Goal: Find contact information: Find contact information

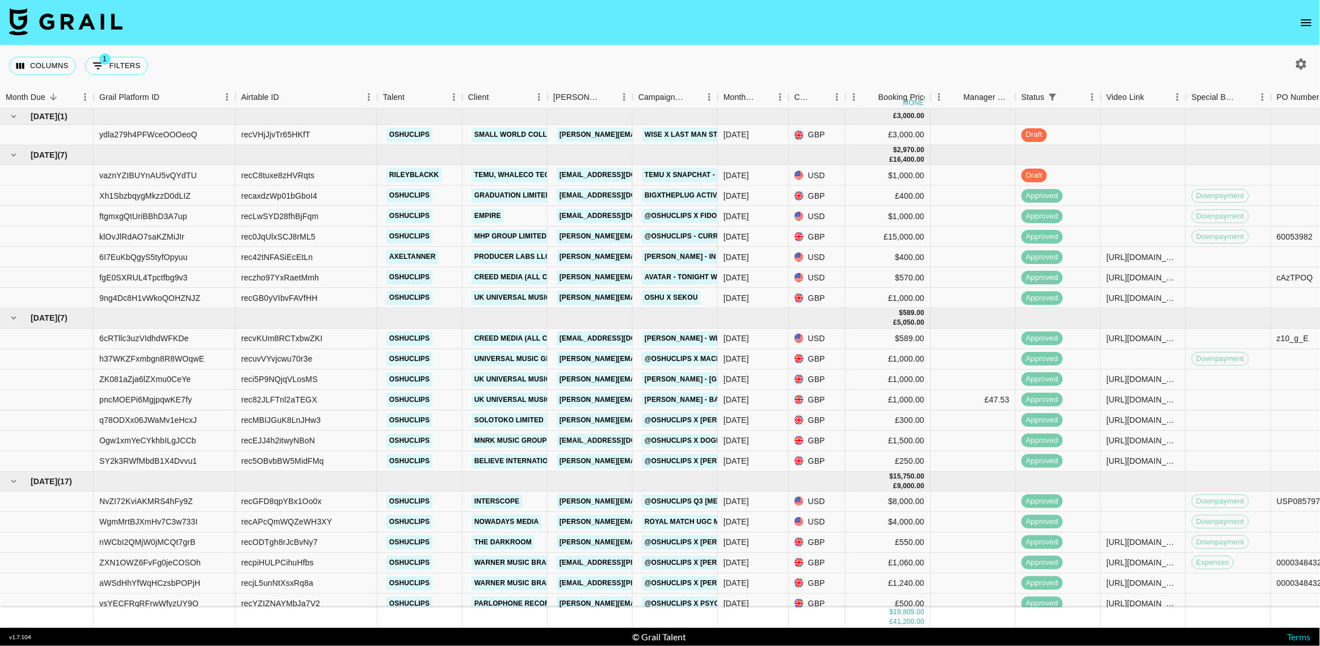
click at [1307, 23] on icon "open drawer" at bounding box center [1307, 23] width 14 height 14
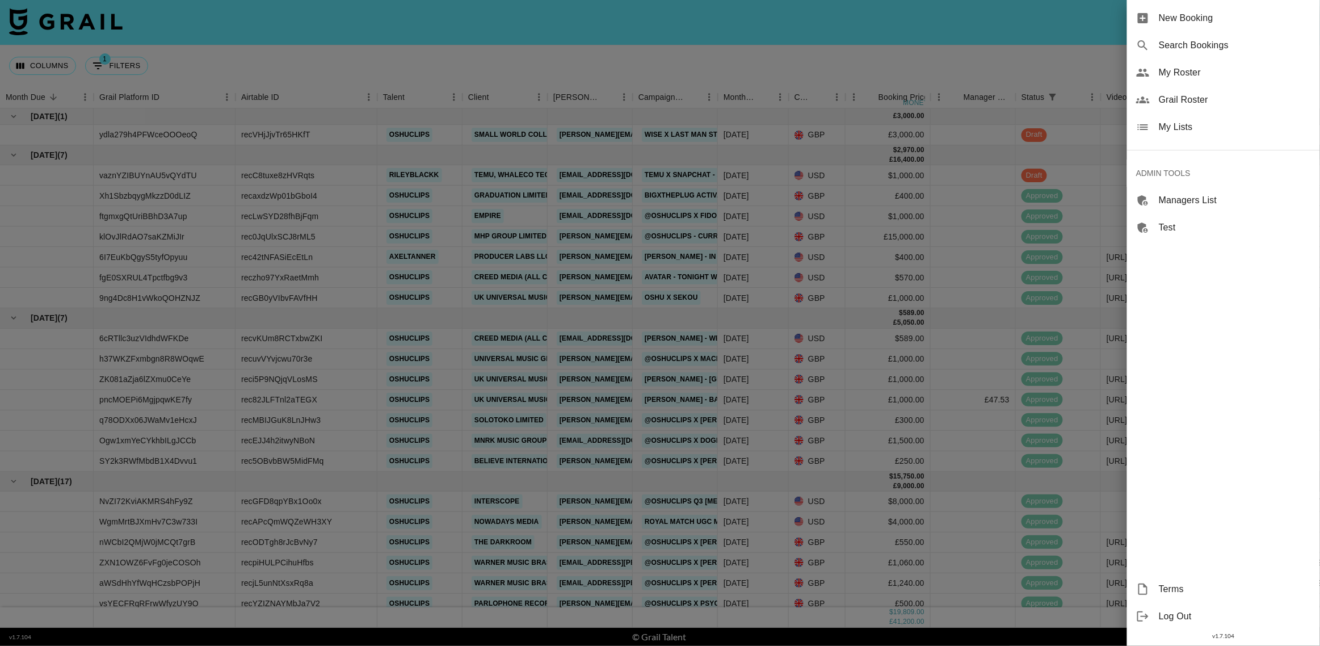
click at [1197, 102] on span "Grail Roster" at bounding box center [1235, 100] width 152 height 14
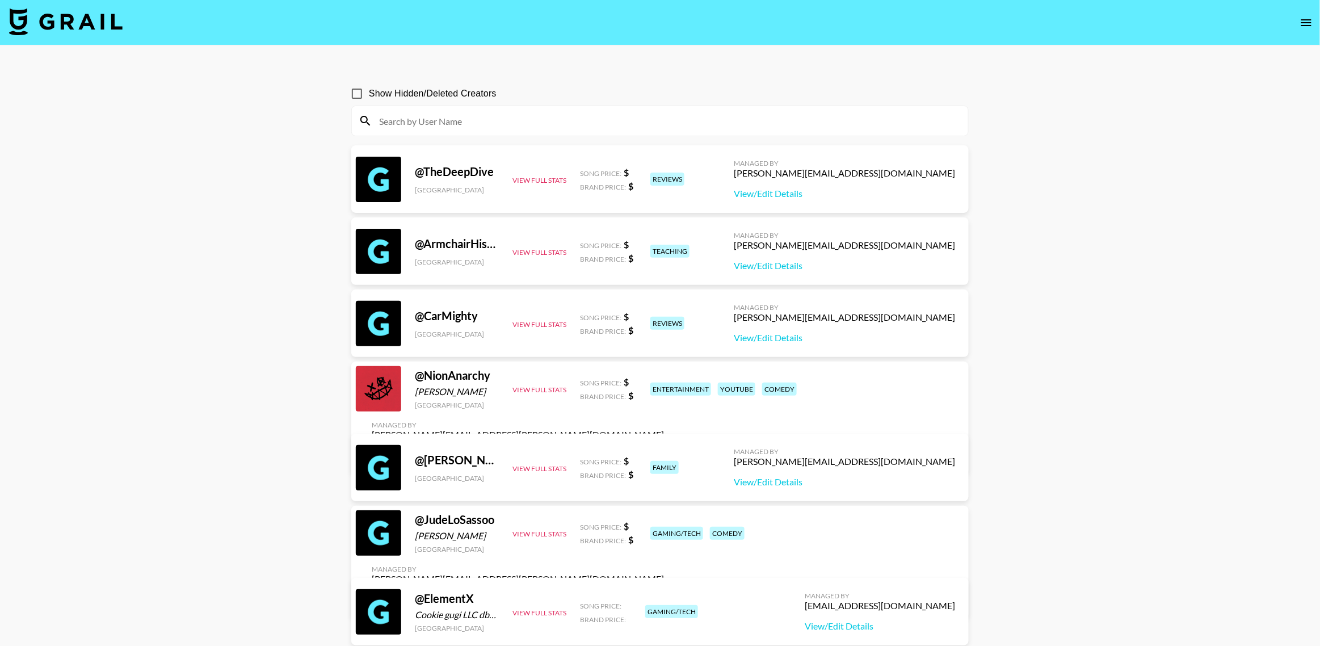
click at [483, 127] on input at bounding box center [666, 121] width 589 height 18
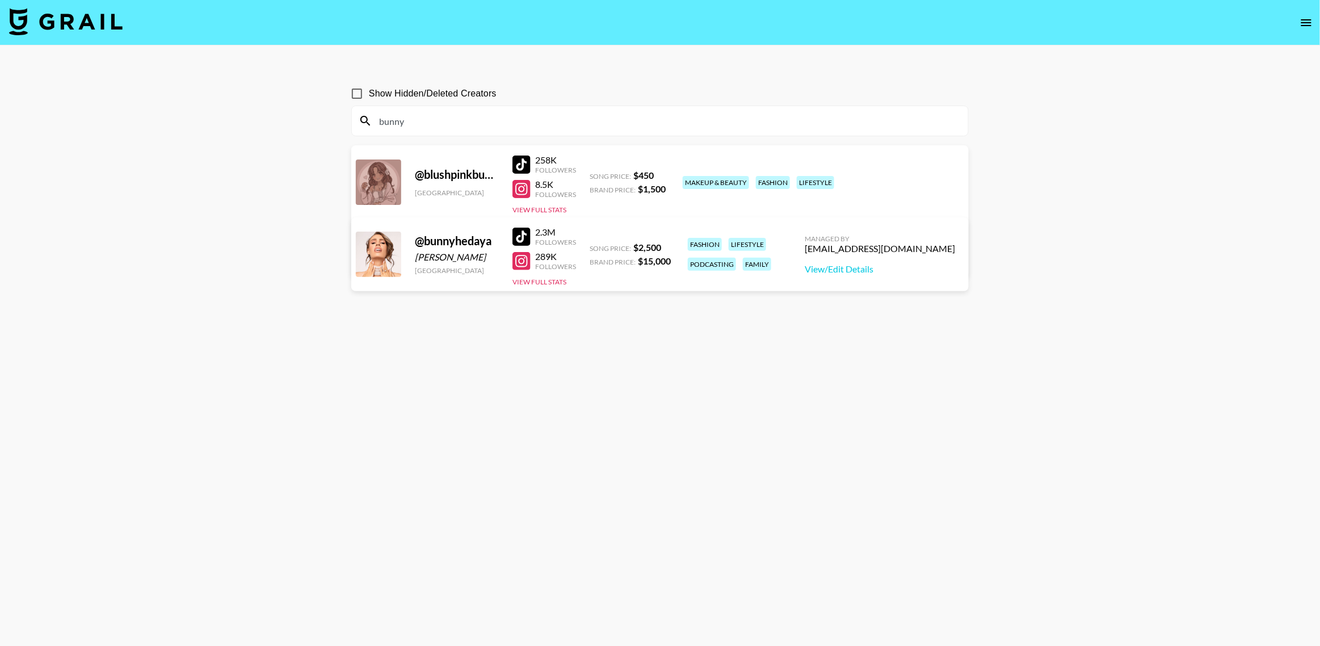
click at [843, 246] on div "[EMAIL_ADDRESS][DOMAIN_NAME]" at bounding box center [880, 248] width 150 height 11
copy div "[EMAIL_ADDRESS][DOMAIN_NAME]"
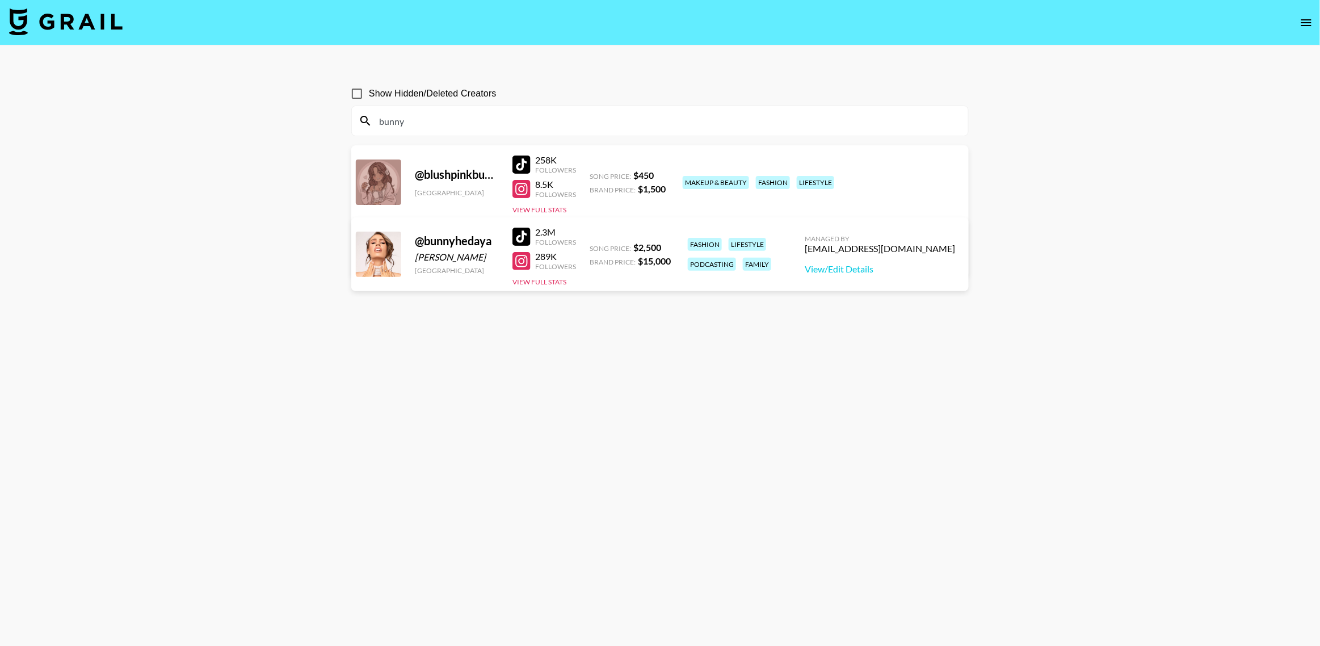
click at [400, 127] on input "bunny" at bounding box center [666, 121] width 589 height 18
paste input "[PERSON_NAME]"
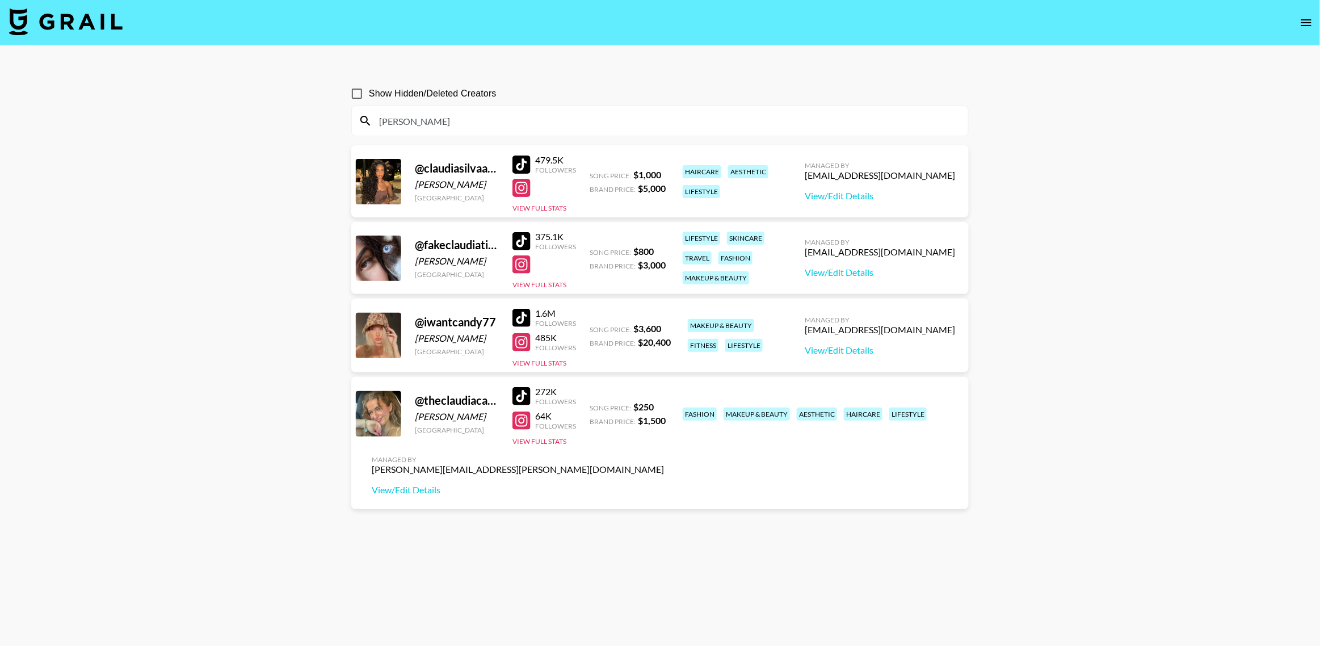
type input "[PERSON_NAME]"
click at [908, 329] on div "[EMAIL_ADDRESS][DOMAIN_NAME]" at bounding box center [880, 329] width 150 height 11
copy div "[EMAIL_ADDRESS][DOMAIN_NAME]"
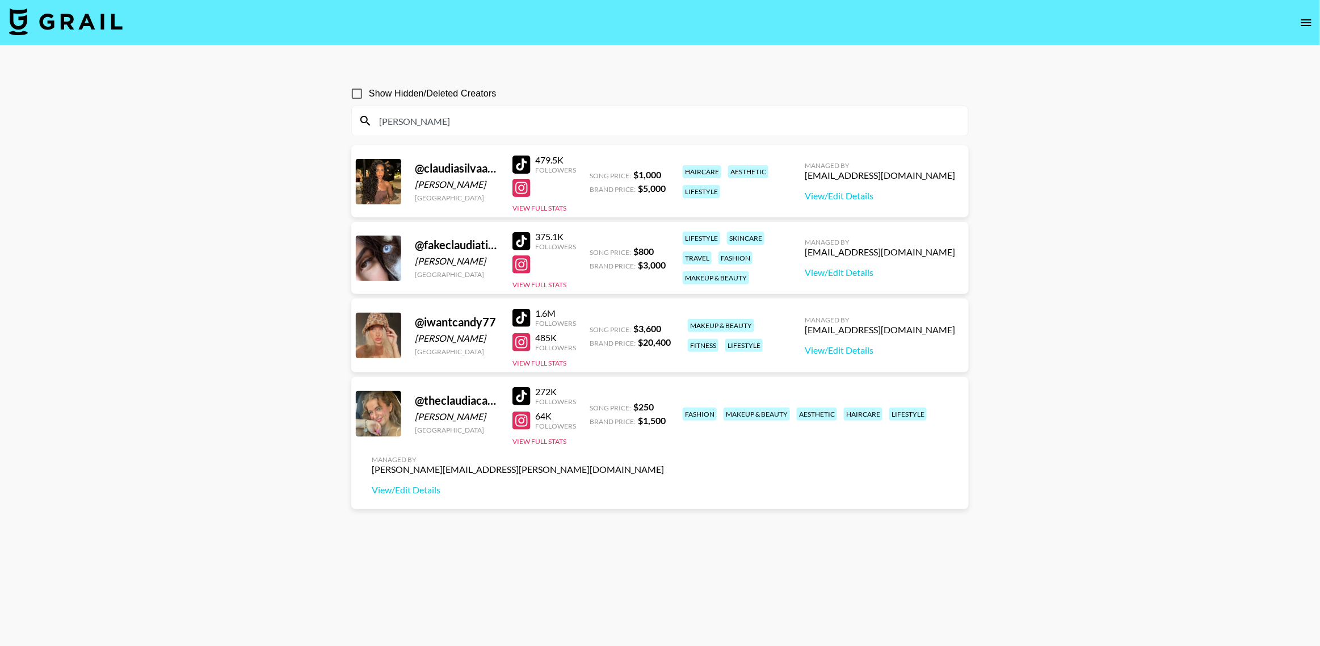
click at [409, 118] on input "[PERSON_NAME]" at bounding box center [666, 121] width 589 height 18
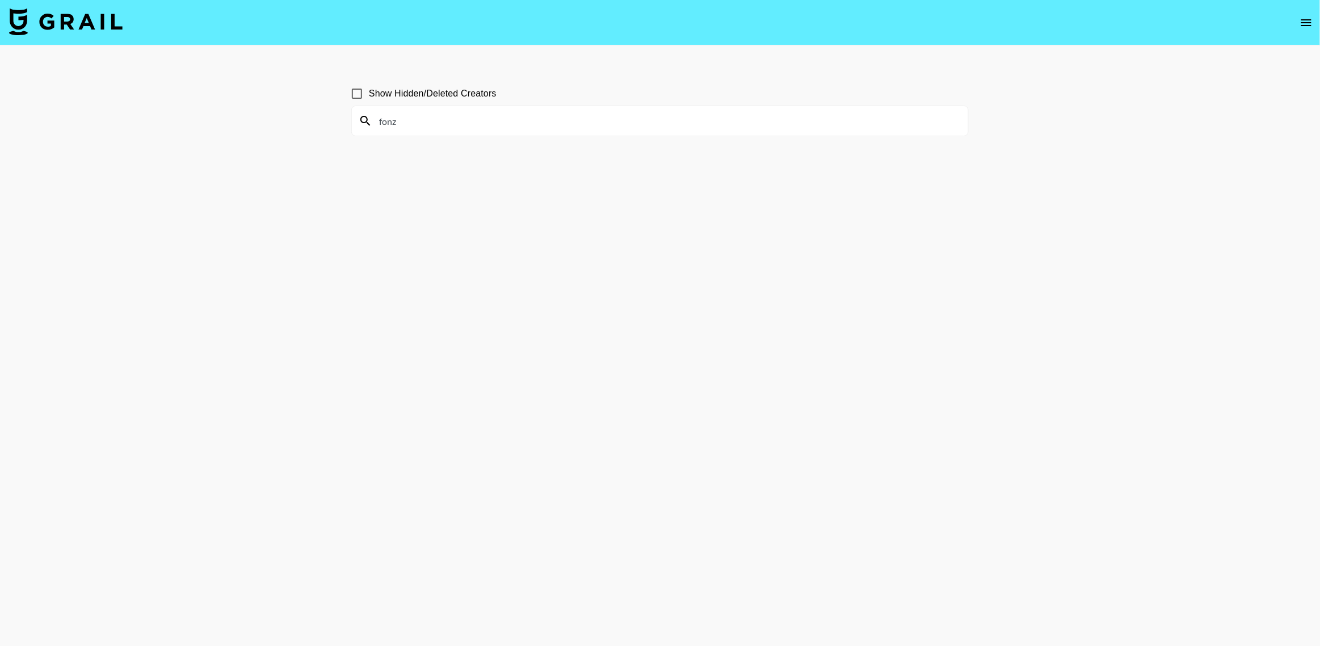
type input "fonz"
click at [364, 96] on input "Show Hidden/Deleted Creators" at bounding box center [357, 94] width 24 height 24
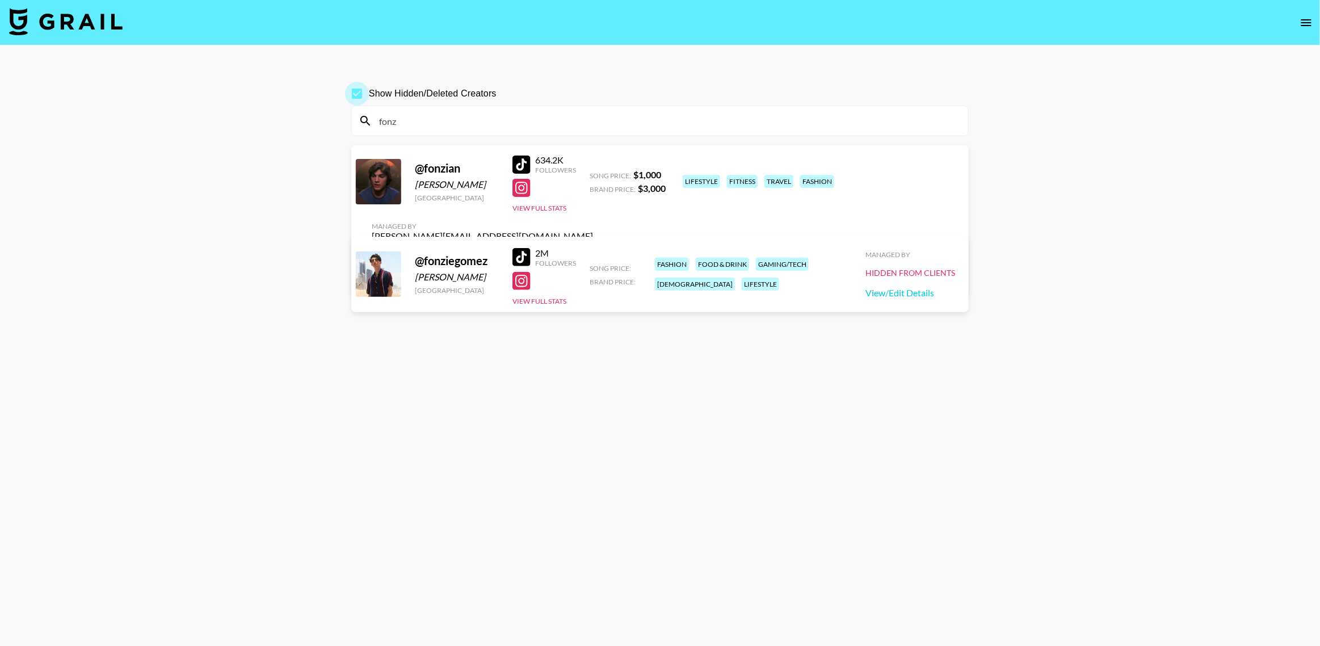
click at [364, 96] on input "Show Hidden/Deleted Creators" at bounding box center [357, 94] width 24 height 24
checkbox input "false"
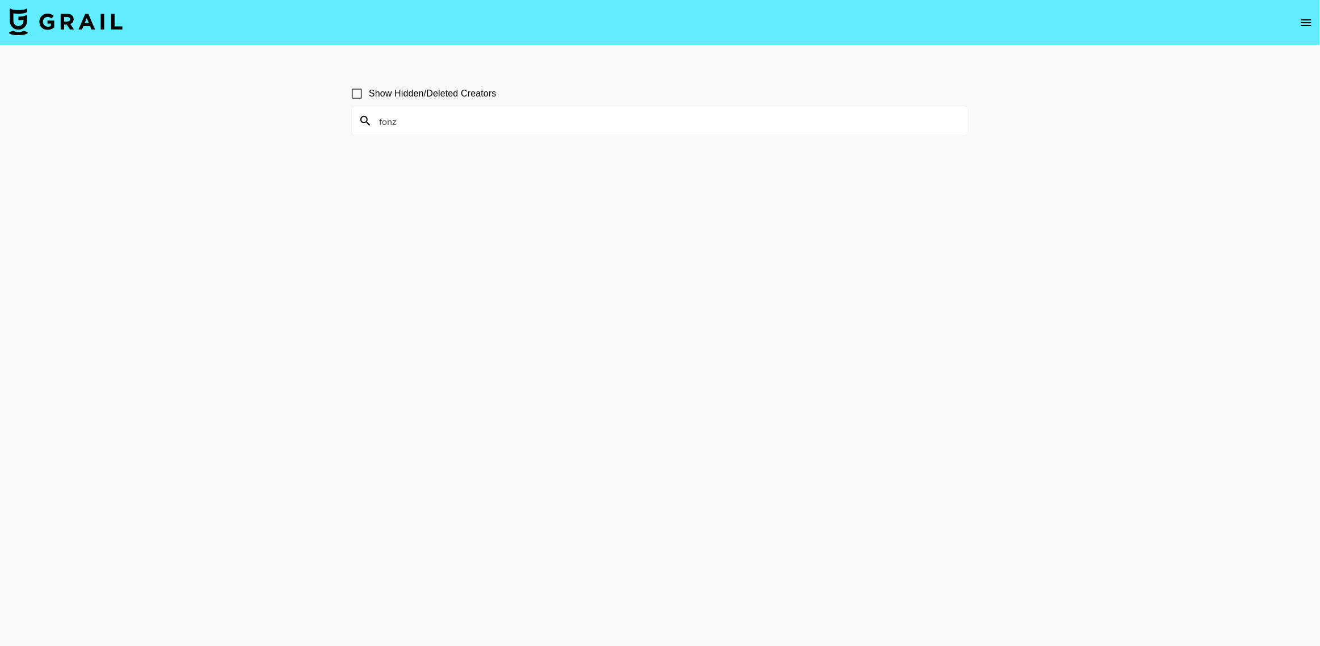
click at [605, 115] on input "fonz" at bounding box center [666, 121] width 589 height 18
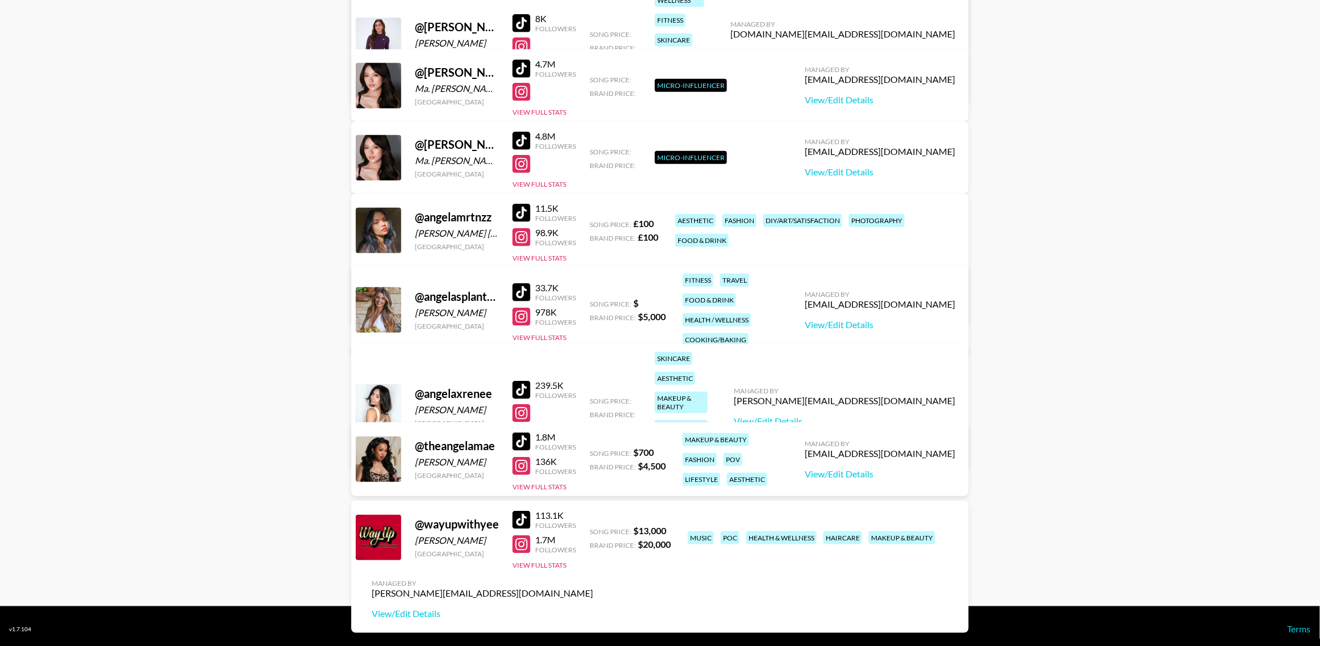
scroll to position [233, 0]
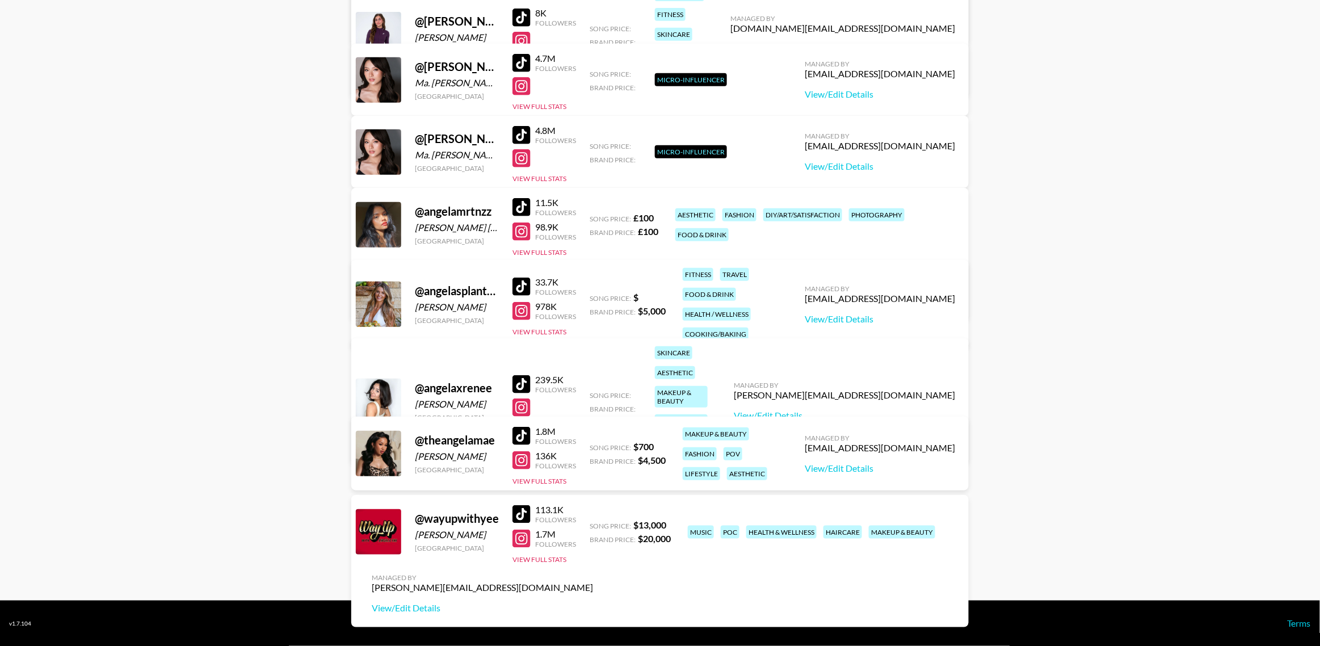
type input "[PERSON_NAME]"
click at [919, 293] on div "[EMAIL_ADDRESS][DOMAIN_NAME]" at bounding box center [880, 298] width 150 height 11
copy div "[EMAIL_ADDRESS][DOMAIN_NAME]"
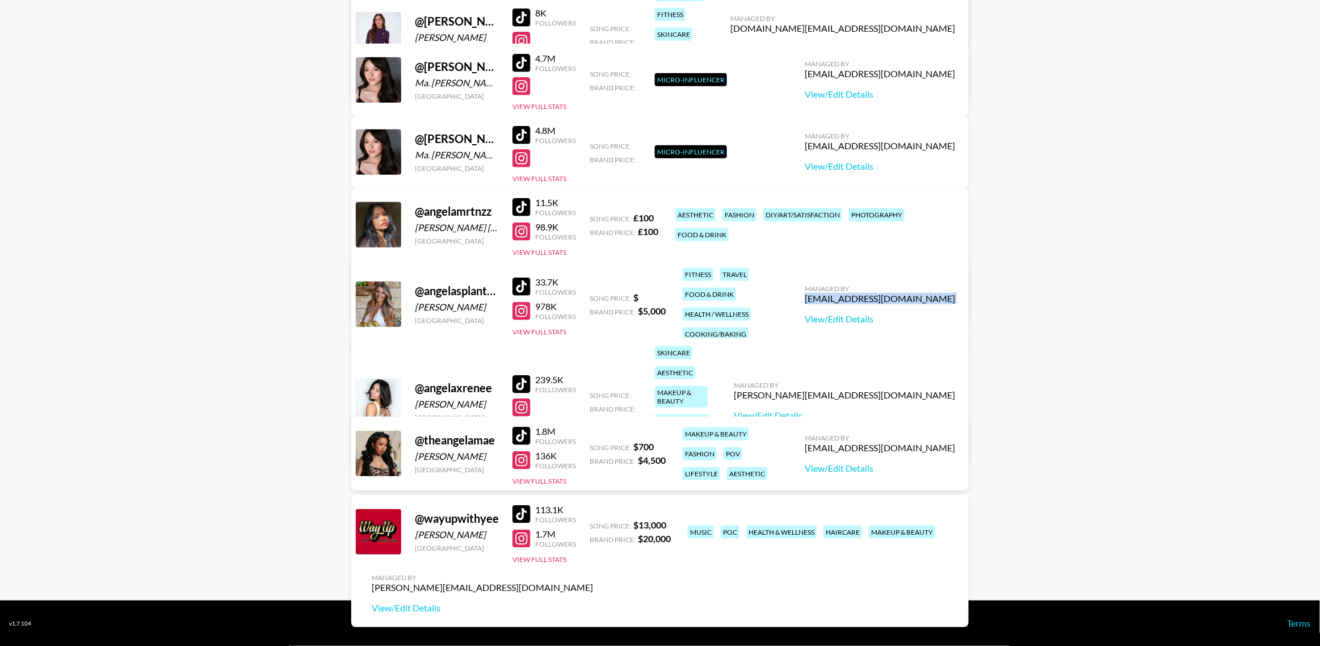
scroll to position [0, 0]
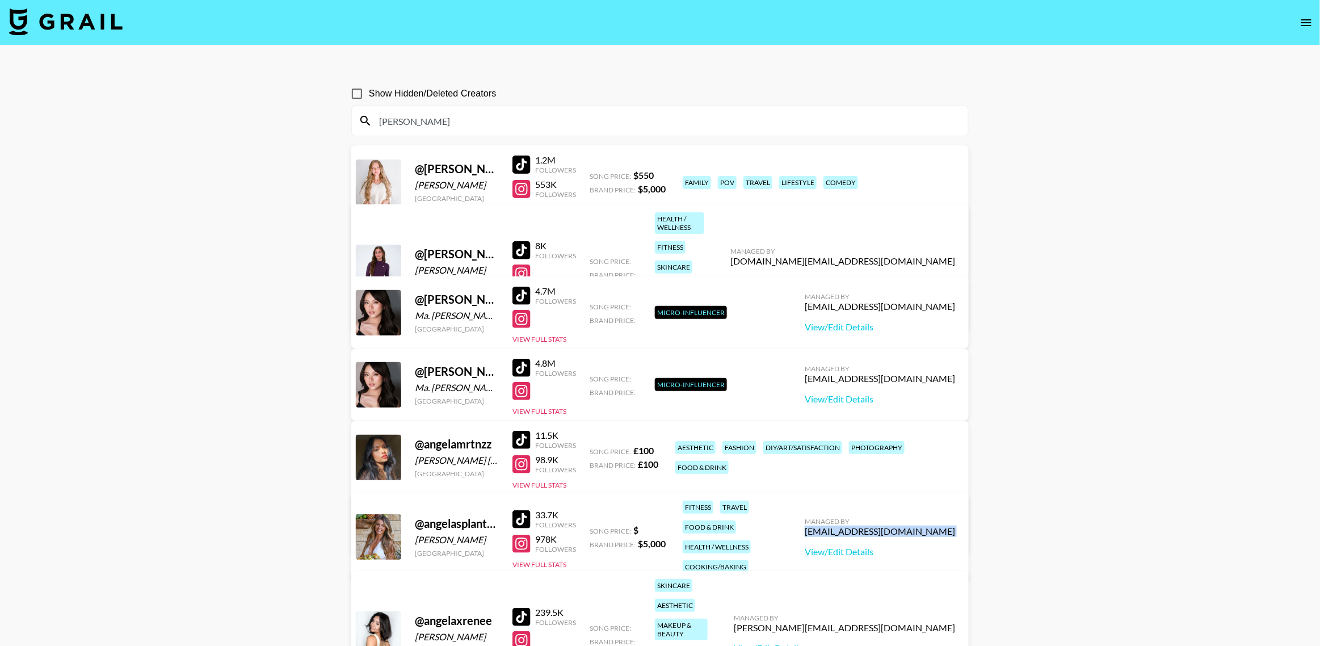
click at [427, 123] on input "[PERSON_NAME]" at bounding box center [666, 121] width 589 height 18
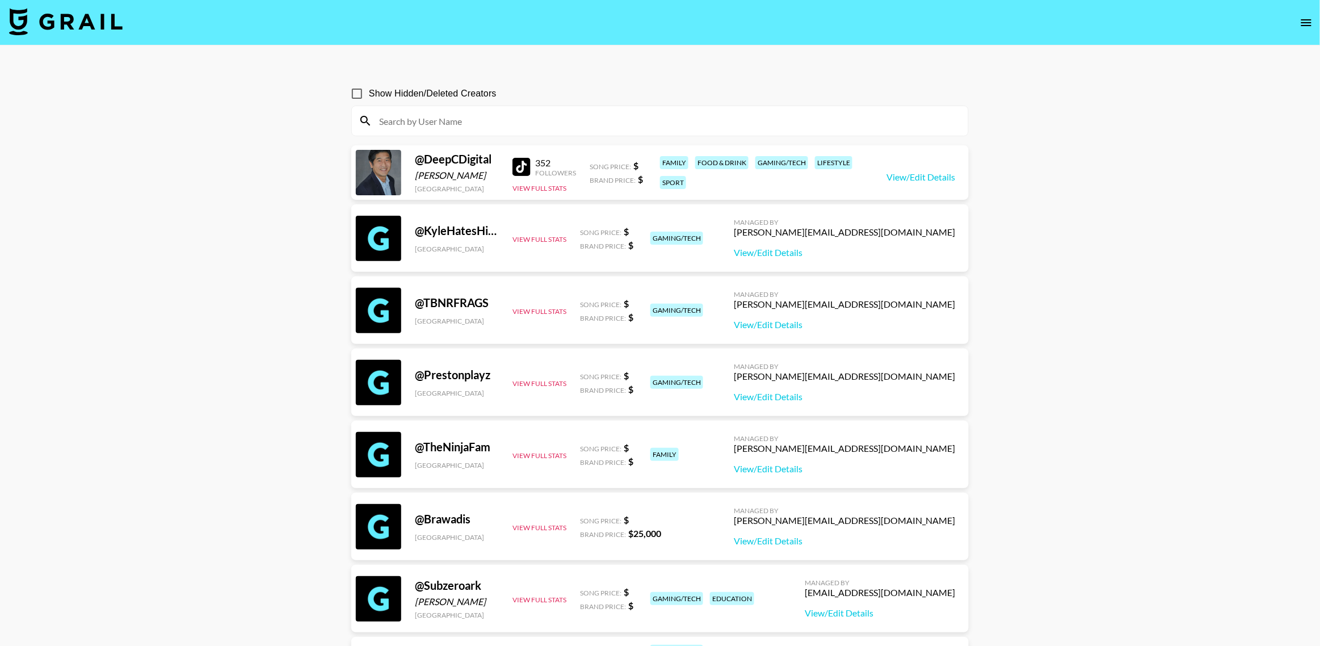
paste input "[PERSON_NAME]"
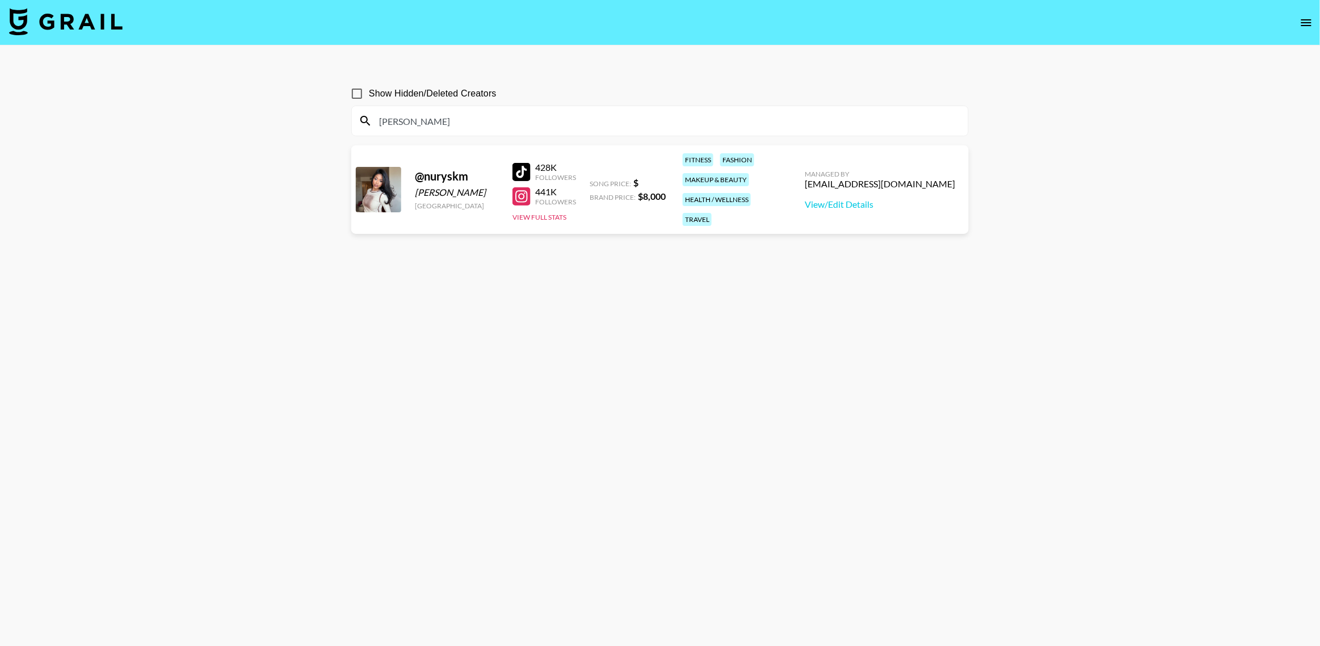
type input "[PERSON_NAME]"
click at [407, 108] on div "[PERSON_NAME]" at bounding box center [660, 121] width 616 height 30
click at [395, 125] on input "[PERSON_NAME]" at bounding box center [666, 121] width 589 height 18
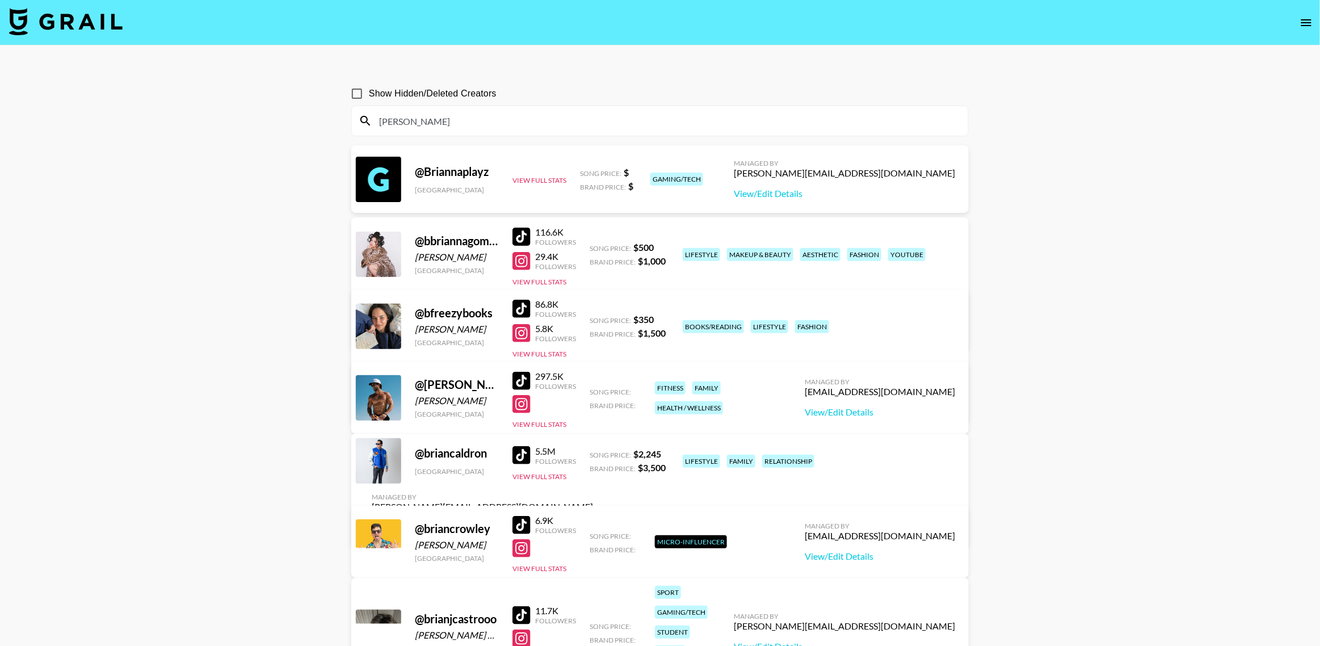
type input "[PERSON_NAME]"
click at [441, 129] on input "[PERSON_NAME]" at bounding box center [666, 121] width 589 height 18
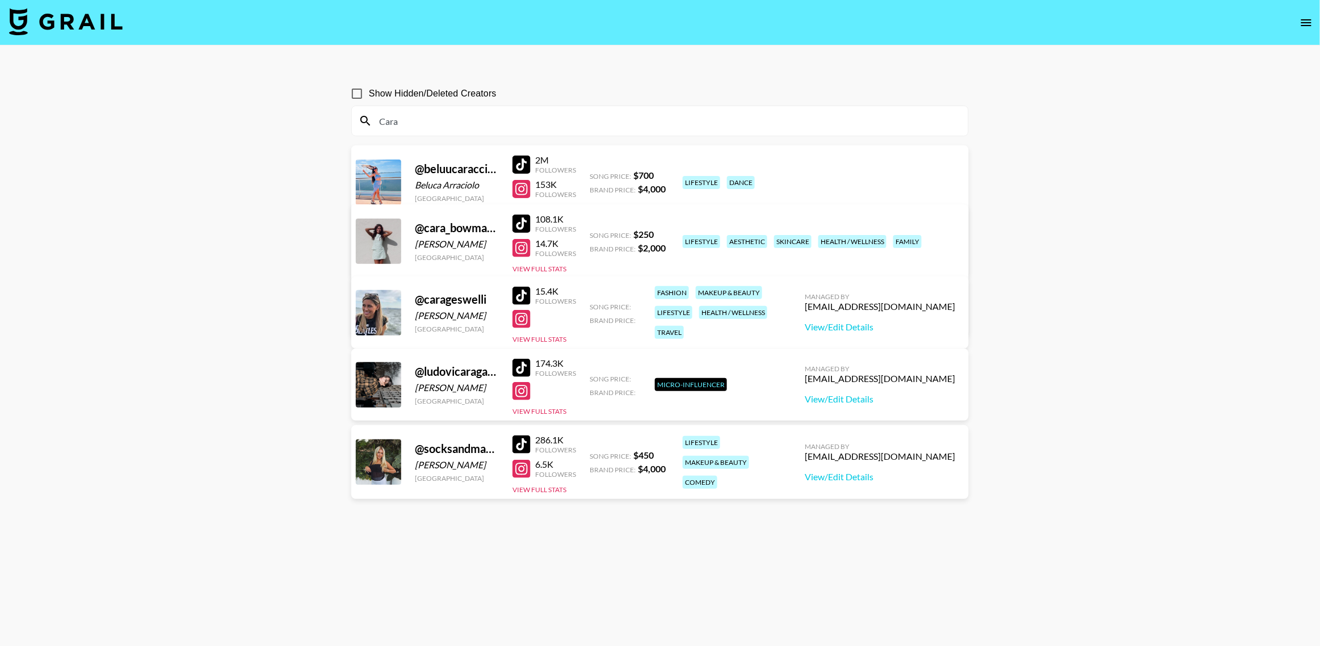
type input "Cara"
click at [593, 291] on div "[EMAIL_ADDRESS][PERSON_NAME][DOMAIN_NAME]" at bounding box center [482, 296] width 221 height 11
copy div "[EMAIL_ADDRESS][PERSON_NAME][DOMAIN_NAME]"
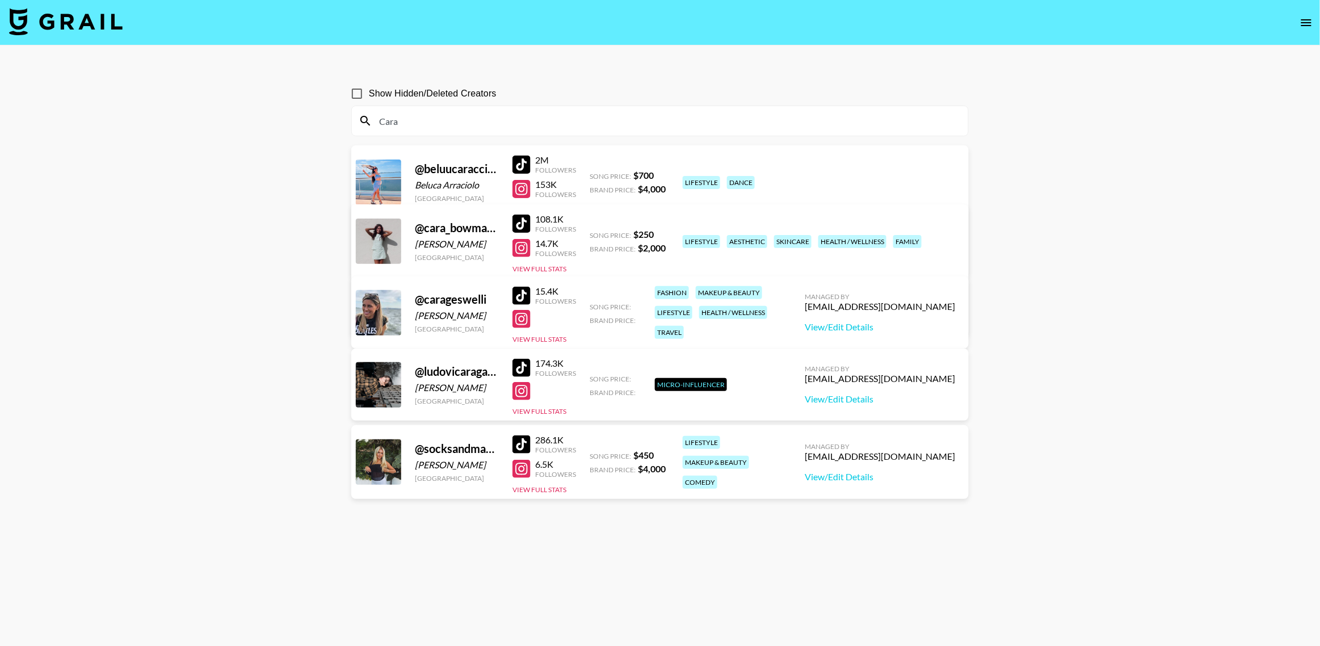
click at [439, 125] on input "Cara" at bounding box center [666, 121] width 589 height 18
click at [438, 124] on input "Cara" at bounding box center [666, 121] width 589 height 18
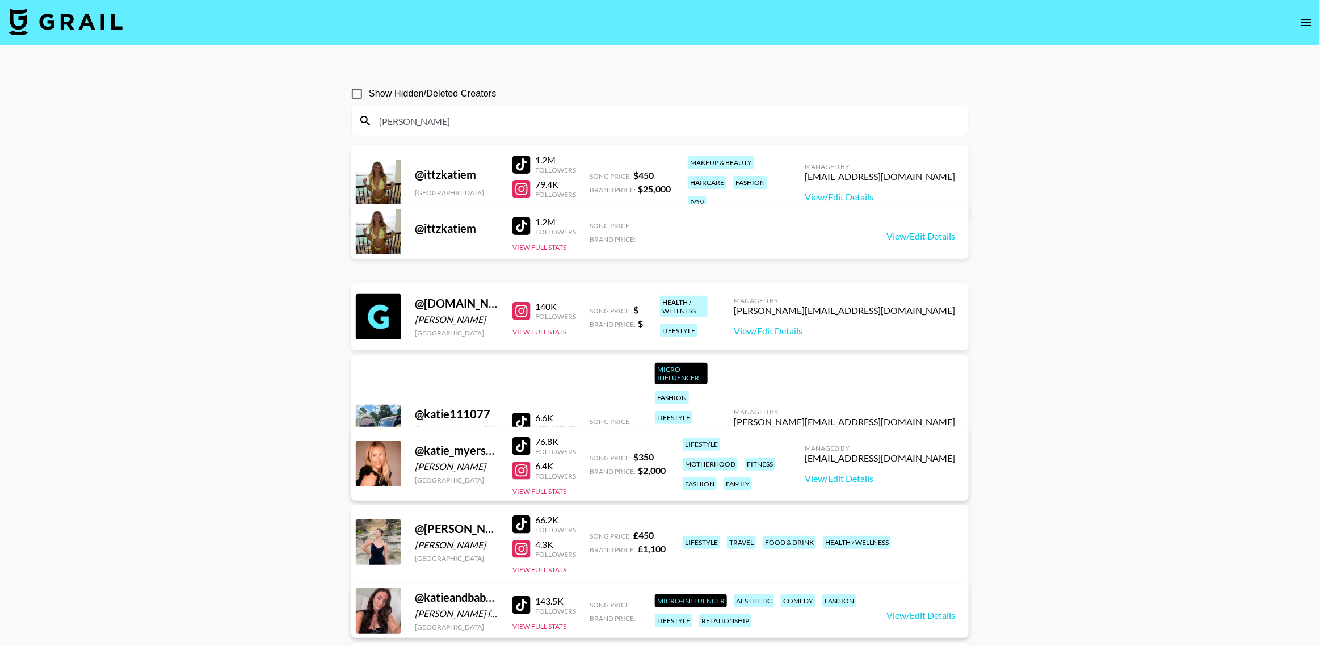
type input "[PERSON_NAME]"
click at [897, 311] on div "[PERSON_NAME][EMAIL_ADDRESS][DOMAIN_NAME]" at bounding box center [844, 310] width 221 height 11
click at [897, 312] on div "[PERSON_NAME][EMAIL_ADDRESS][DOMAIN_NAME]" at bounding box center [844, 310] width 221 height 11
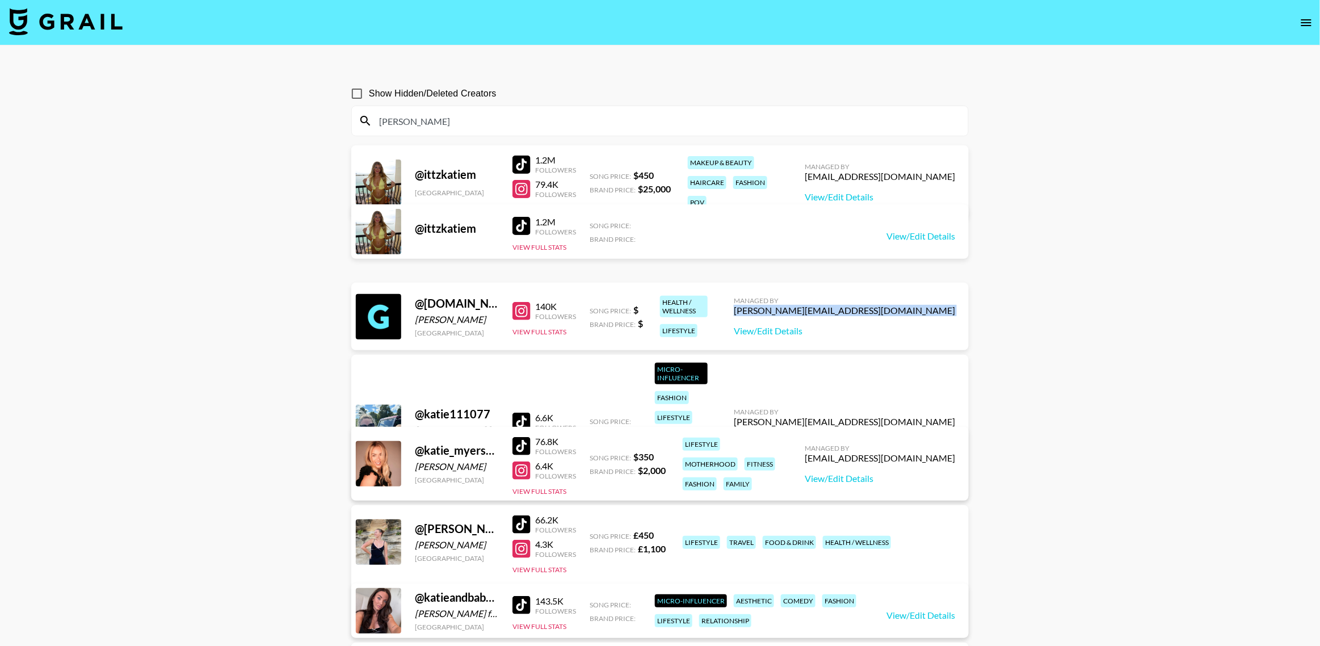
copy div "[PERSON_NAME][EMAIL_ADDRESS][DOMAIN_NAME]"
click at [401, 129] on input "[PERSON_NAME]" at bounding box center [666, 121] width 589 height 18
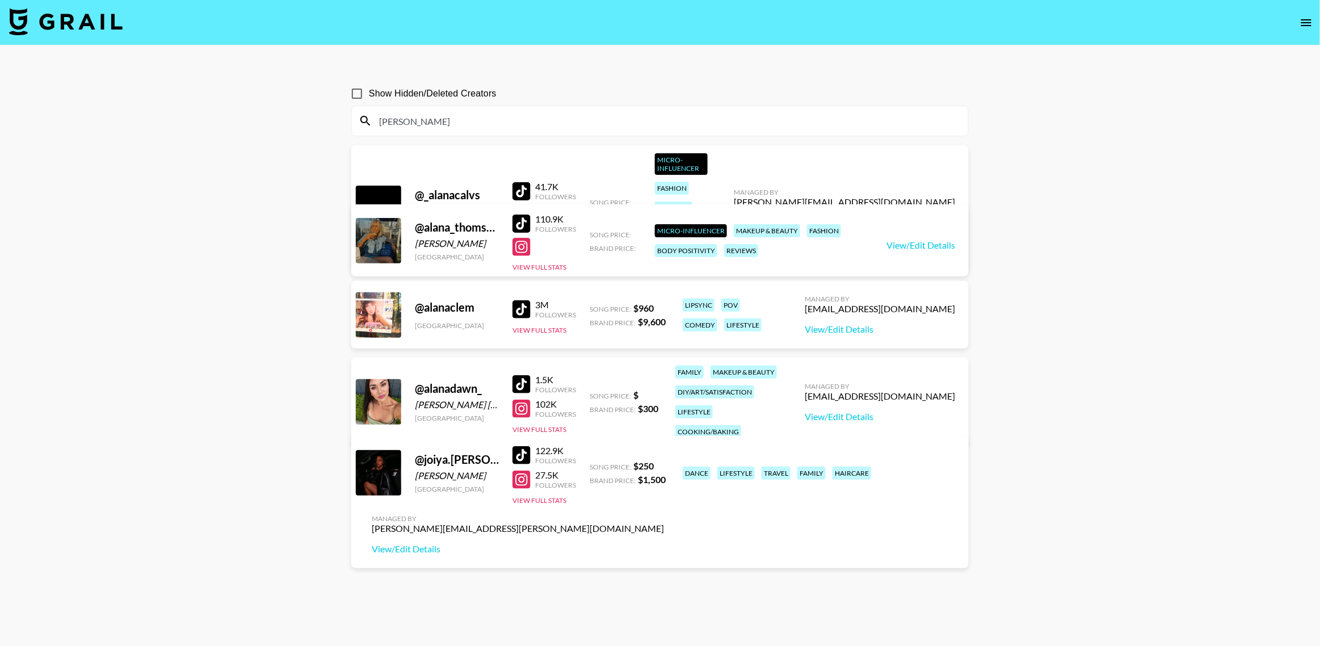
type input "[PERSON_NAME]"
click at [889, 391] on div "[EMAIL_ADDRESS][DOMAIN_NAME]" at bounding box center [880, 396] width 150 height 11
copy div "[EMAIL_ADDRESS][DOMAIN_NAME]"
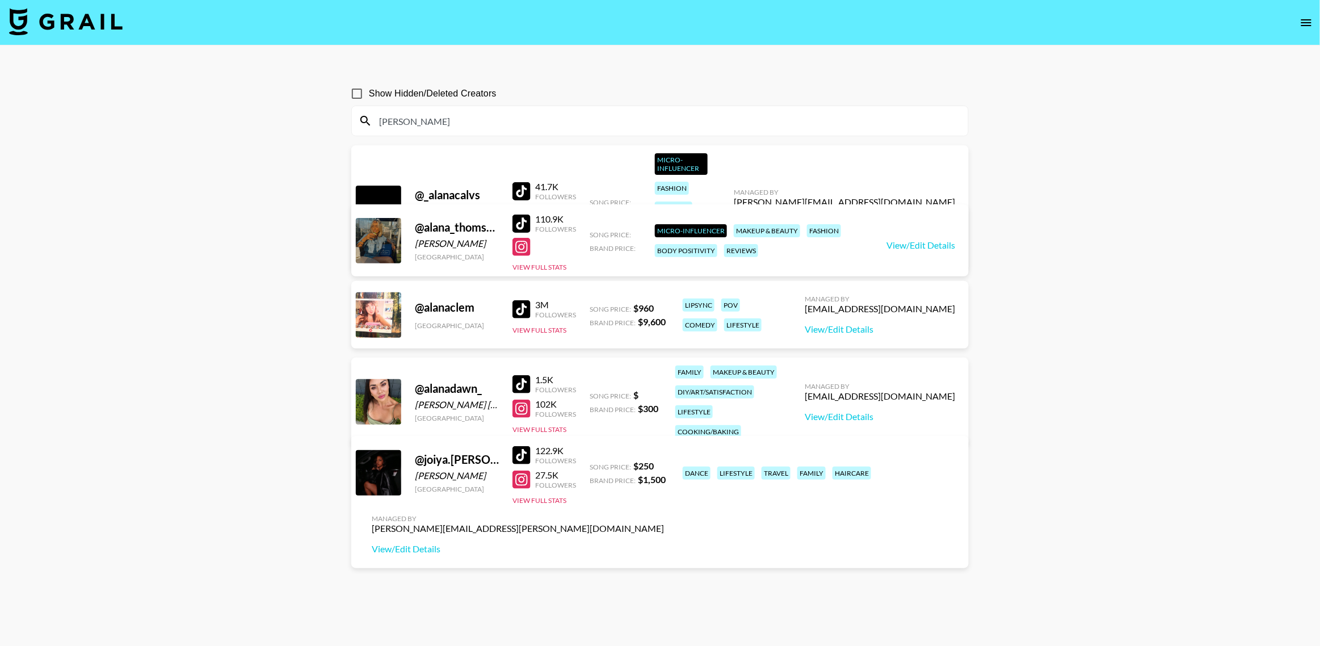
click at [442, 117] on input "[PERSON_NAME]" at bounding box center [666, 121] width 589 height 18
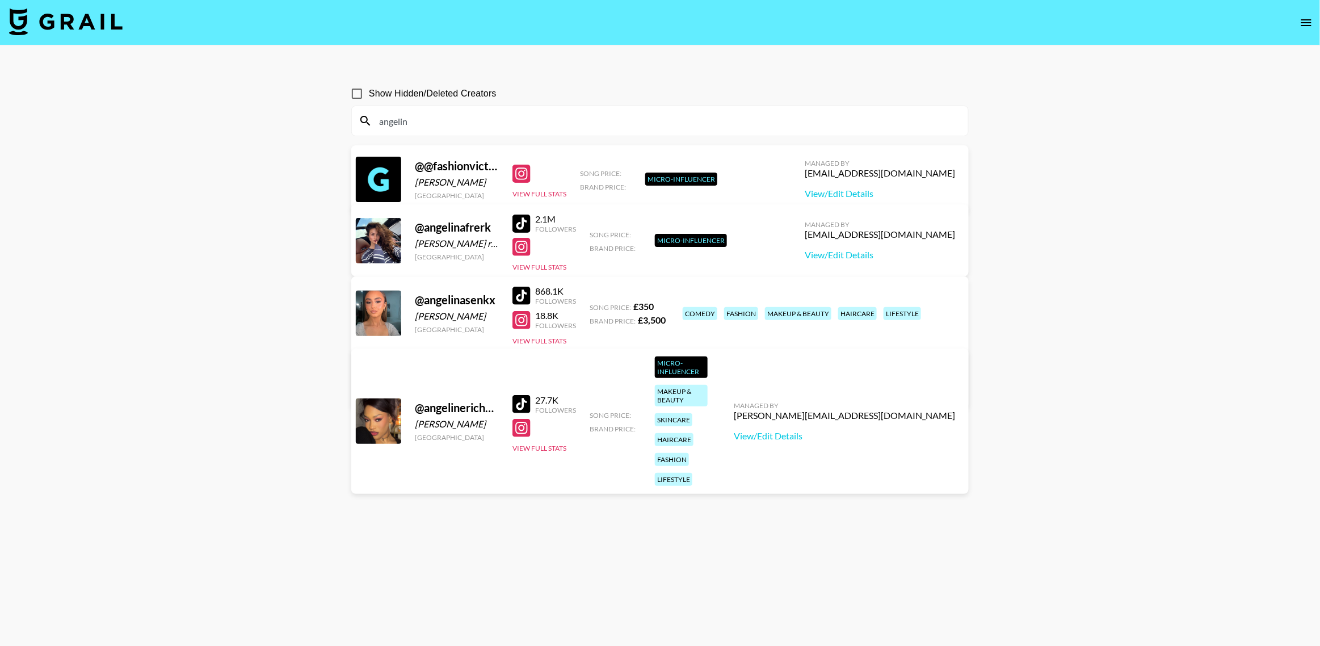
type input "angelin"
click at [434, 123] on input "angelin" at bounding box center [666, 121] width 589 height 18
click at [433, 123] on input "angelin" at bounding box center [666, 121] width 589 height 18
click at [435, 122] on input "angelin" at bounding box center [666, 121] width 589 height 18
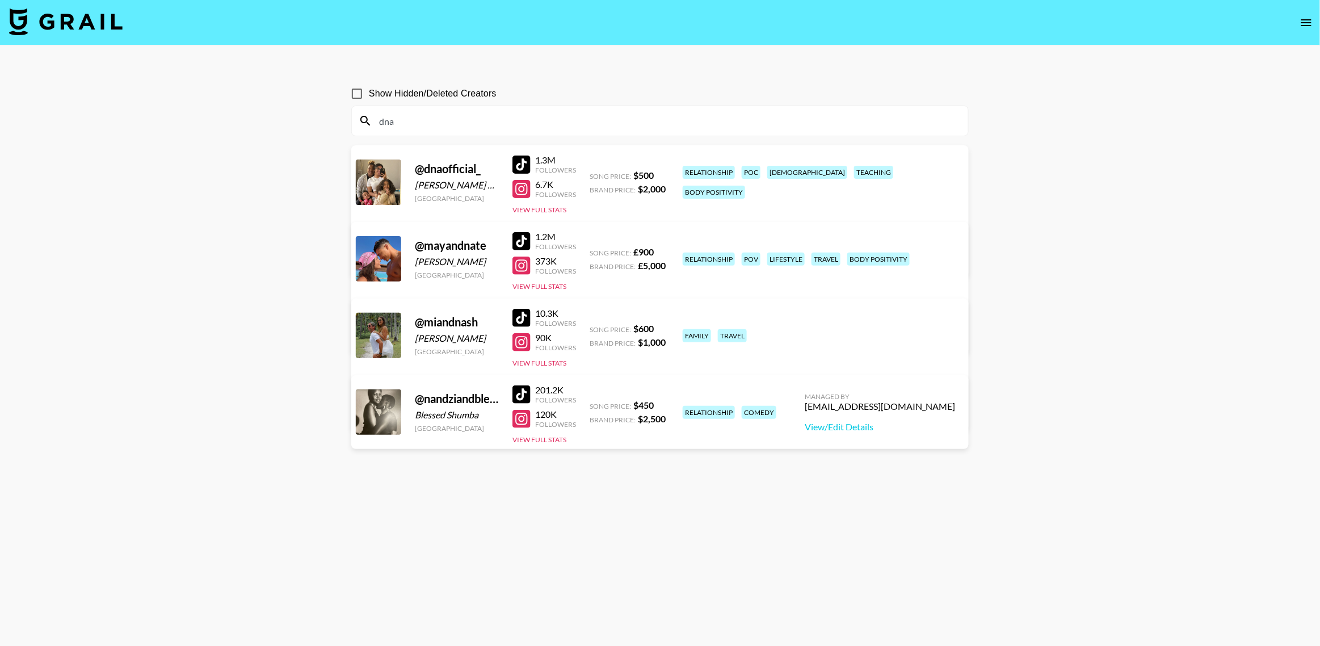
type input "dna"
click at [593, 232] on div "[PERSON_NAME][EMAIL_ADDRESS][DOMAIN_NAME]" at bounding box center [482, 237] width 221 height 11
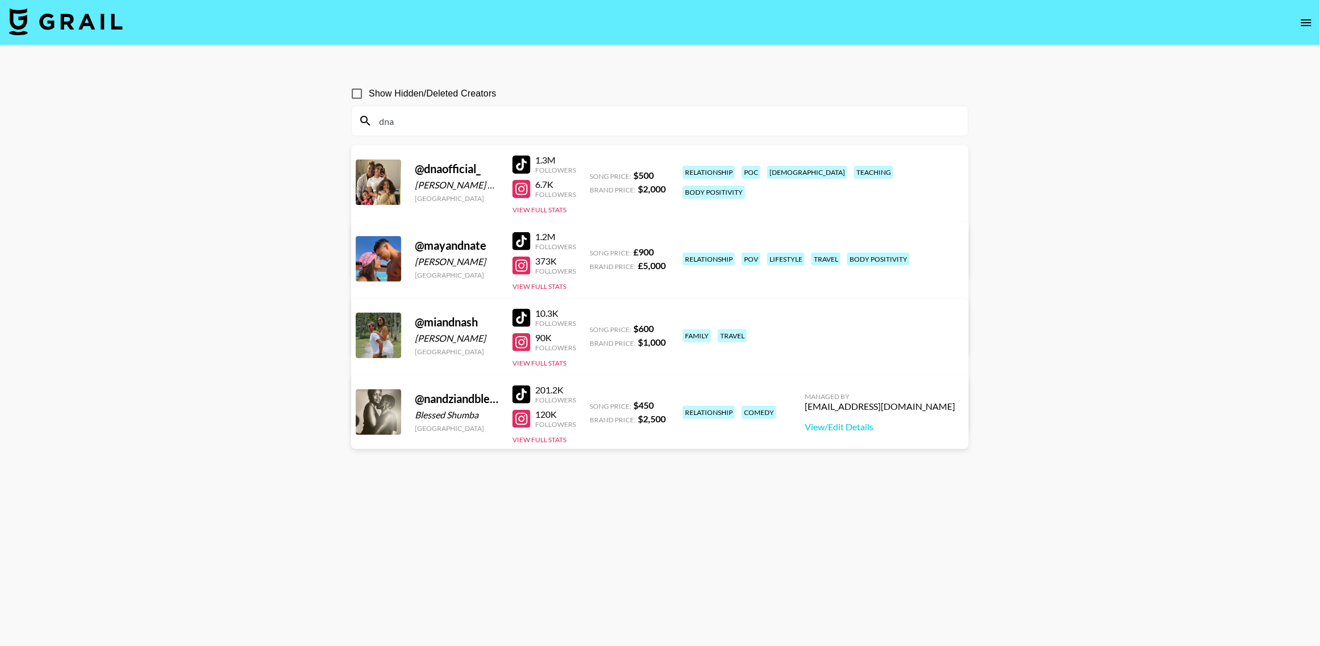
copy div "[PERSON_NAME][EMAIL_ADDRESS][DOMAIN_NAME]"
click at [419, 126] on input "dna" at bounding box center [666, 121] width 589 height 18
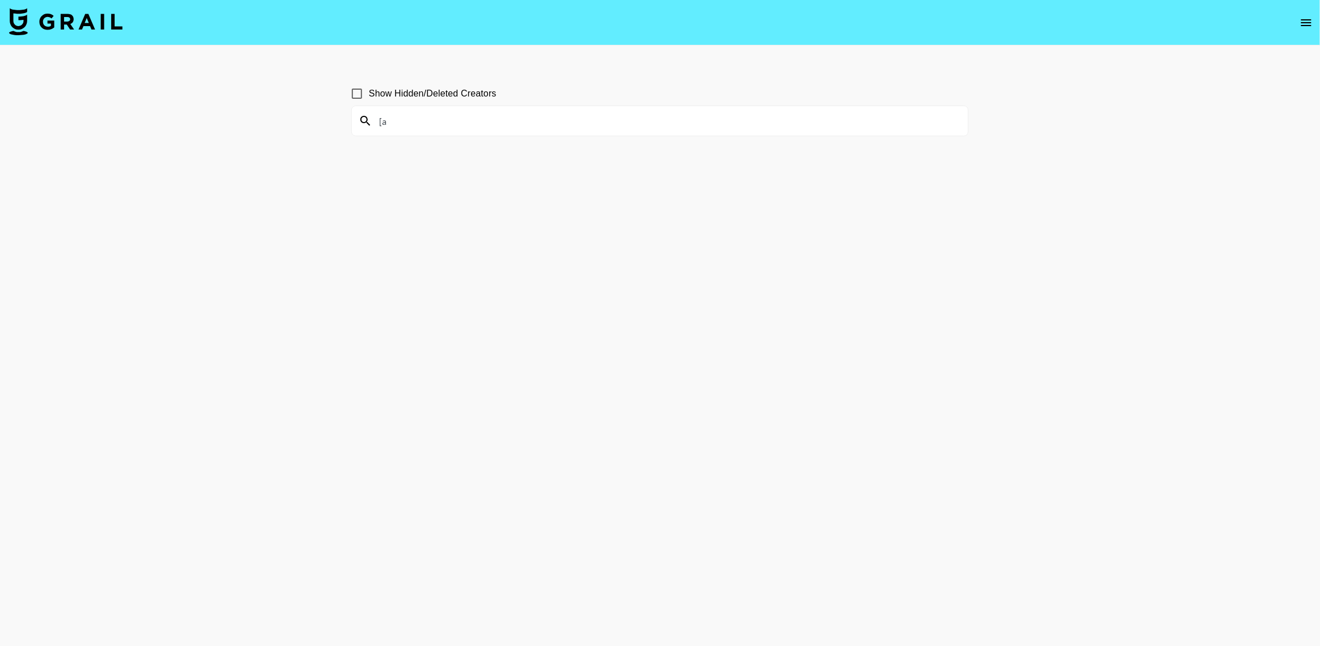
type input "["
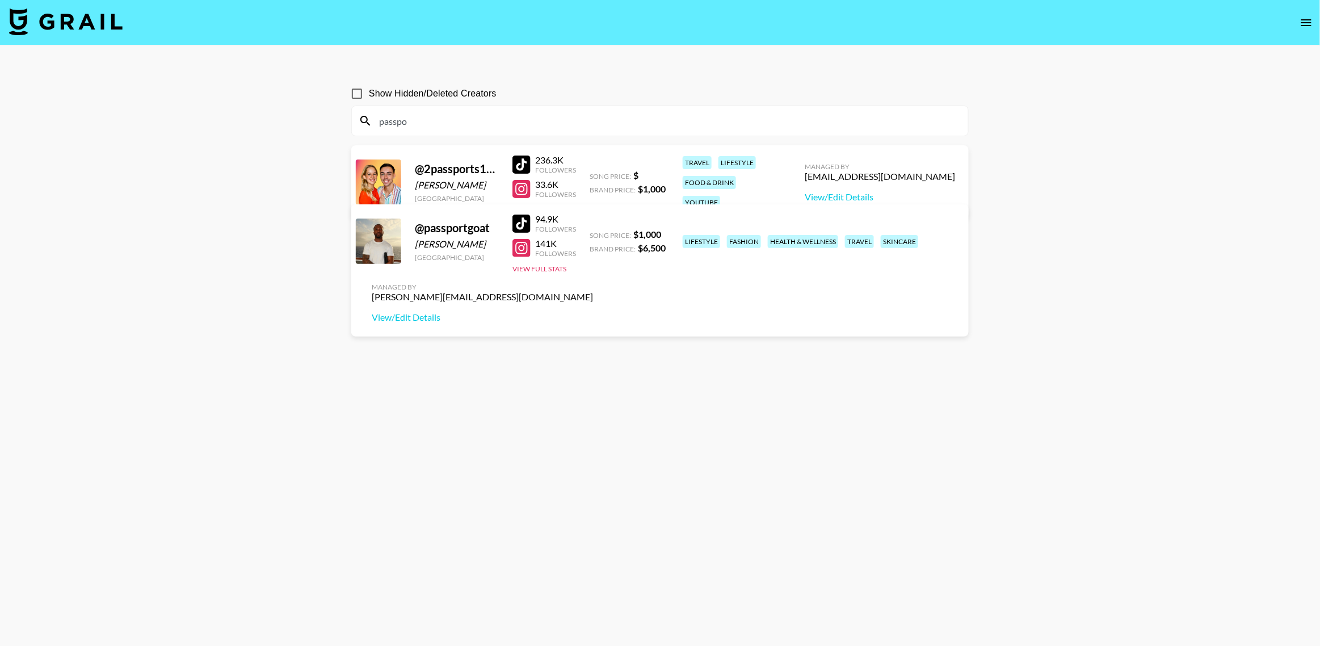
type input "passpo"
click at [593, 291] on div "[PERSON_NAME][EMAIL_ADDRESS][DOMAIN_NAME]" at bounding box center [482, 296] width 221 height 11
copy div "[PERSON_NAME][EMAIL_ADDRESS][DOMAIN_NAME]"
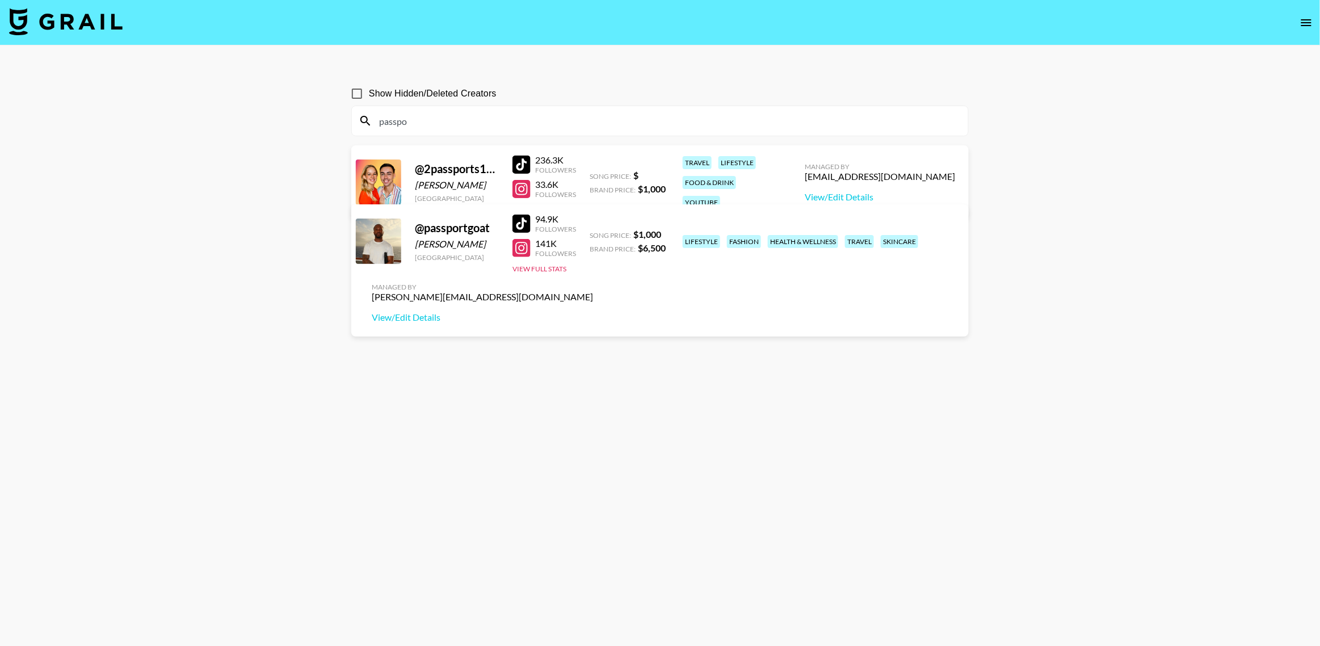
click at [535, 118] on input "passpo" at bounding box center [666, 121] width 589 height 18
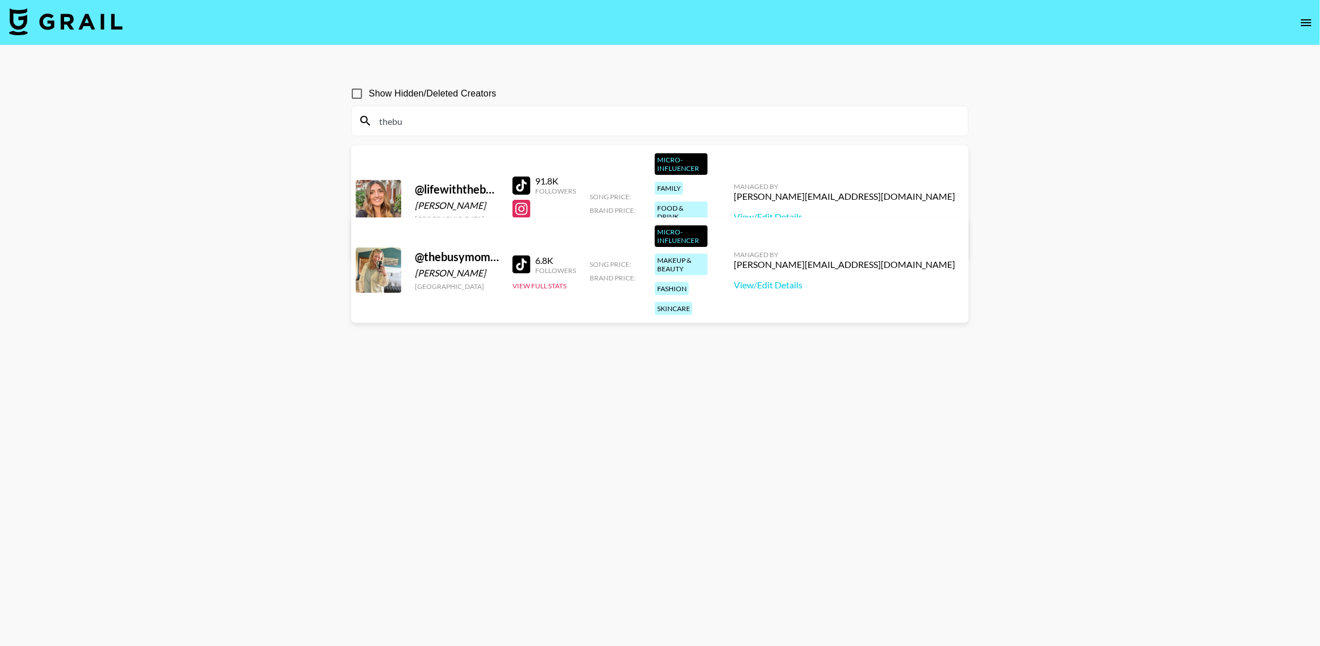
type input "thebu"
click at [358, 94] on input "Show Hidden/Deleted Creators" at bounding box center [357, 94] width 24 height 24
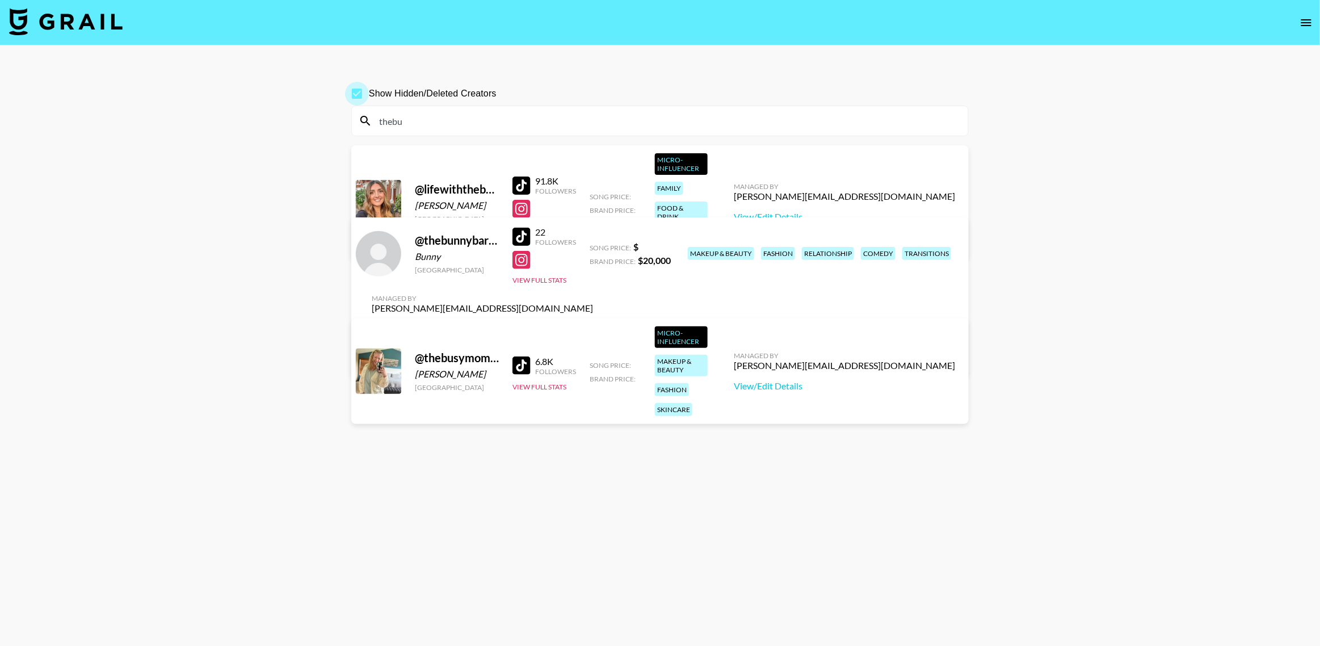
click at [358, 94] on input "Show Hidden/Deleted Creators" at bounding box center [357, 94] width 24 height 24
checkbox input "false"
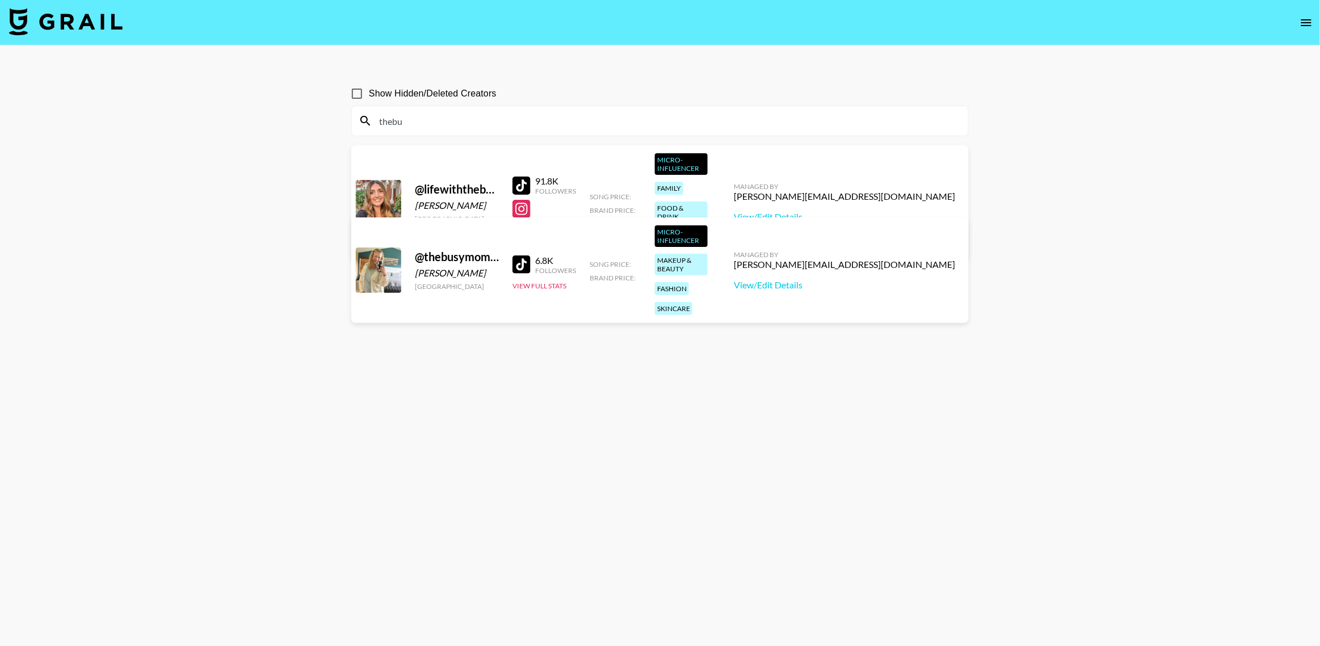
click at [406, 116] on input "thebu" at bounding box center [666, 121] width 589 height 18
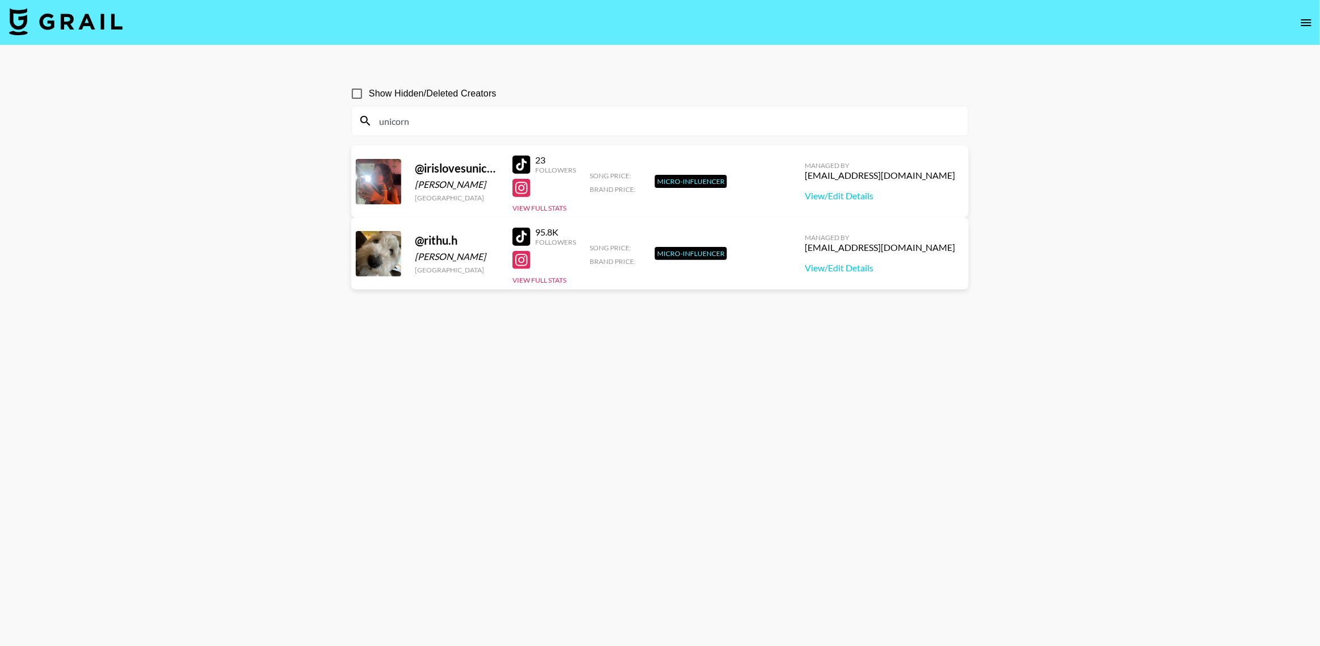
type input "unicorn"
click at [360, 96] on input "Show Hidden/Deleted Creators" at bounding box center [357, 94] width 24 height 24
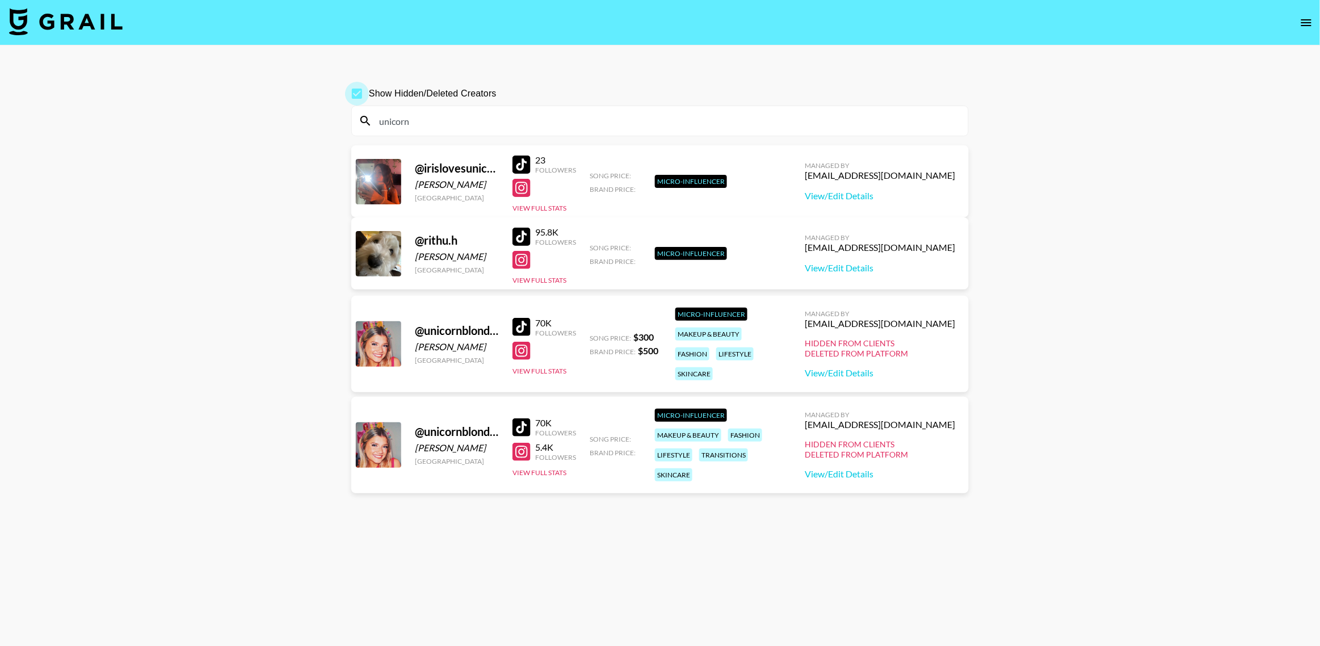
click at [359, 96] on input "Show Hidden/Deleted Creators" at bounding box center [357, 94] width 24 height 24
checkbox input "false"
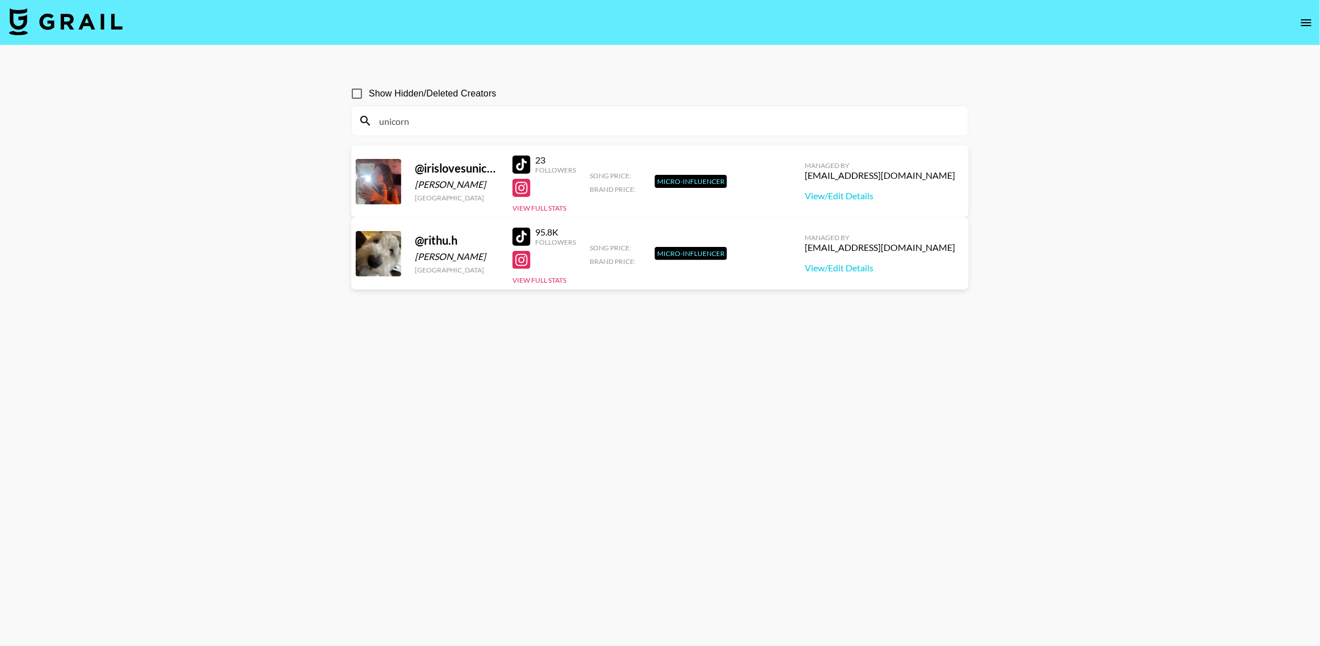
click at [430, 127] on input "unicorn" at bounding box center [666, 121] width 589 height 18
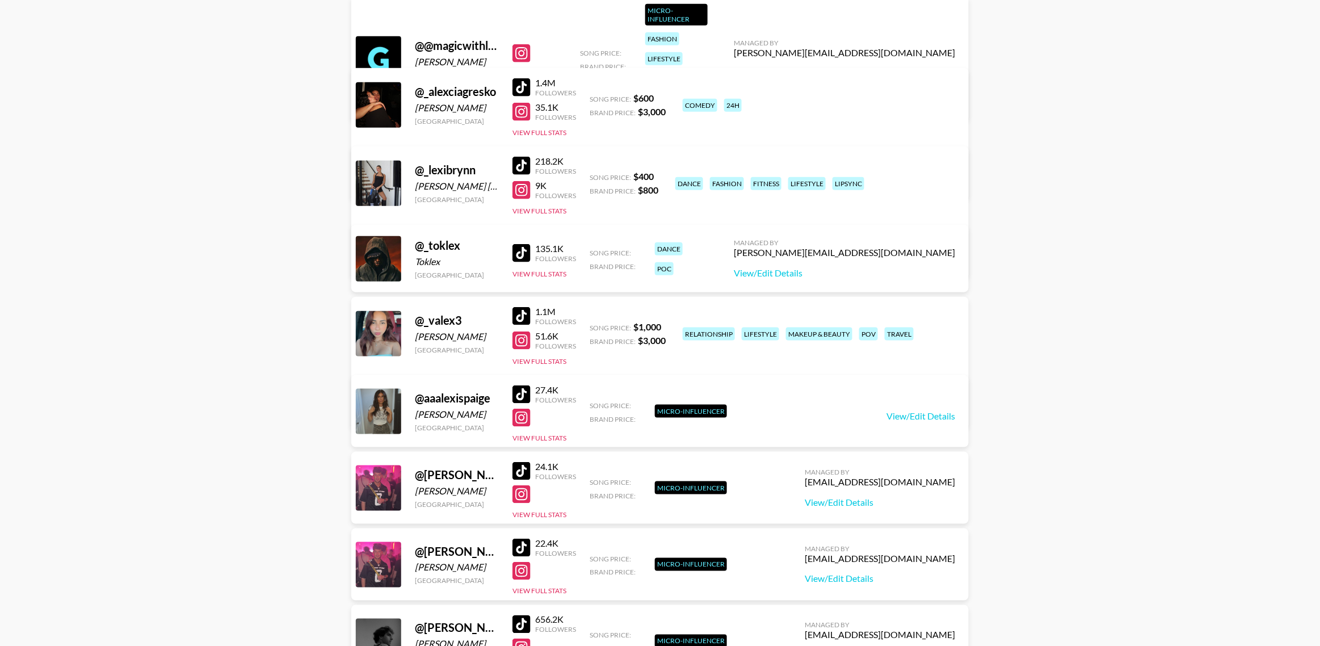
scroll to position [429, 0]
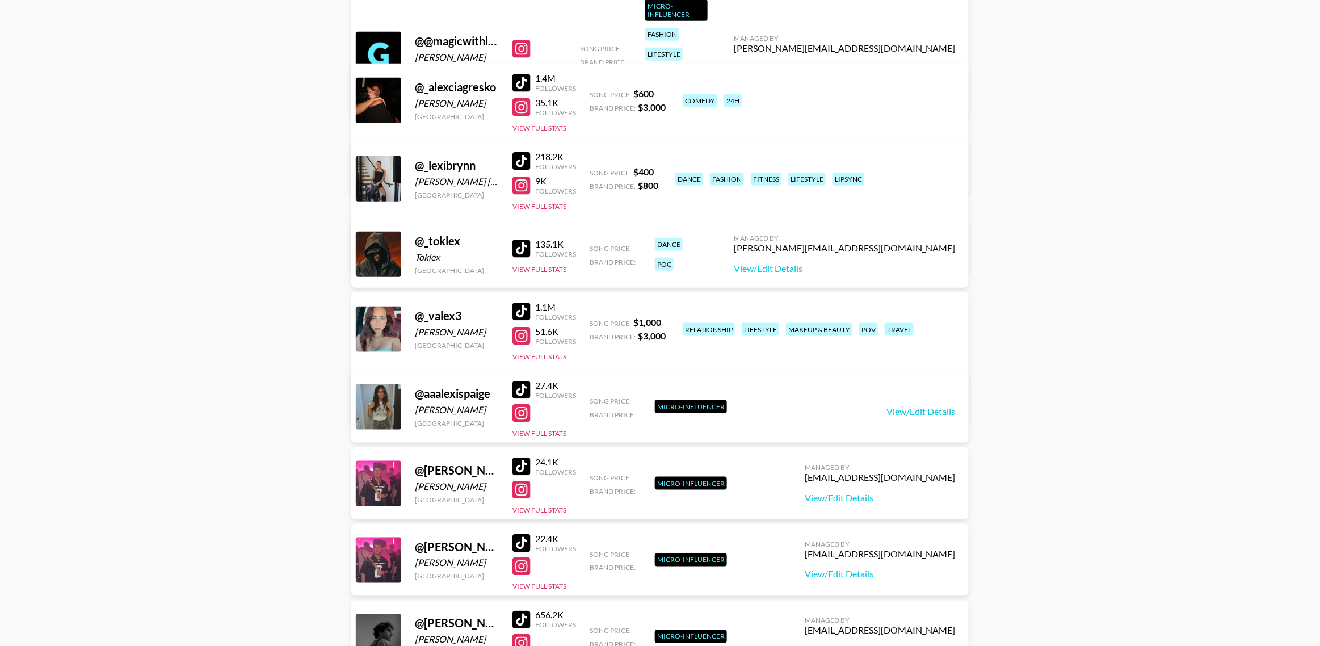
type input "lex"
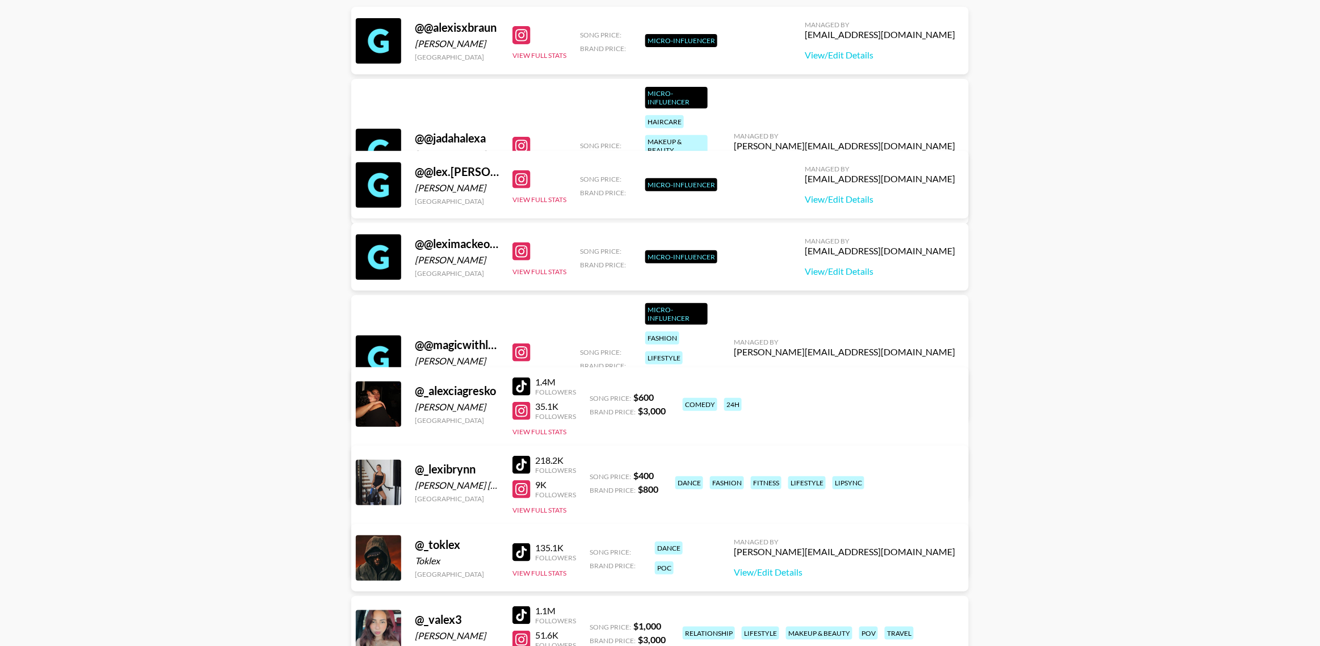
scroll to position [0, 0]
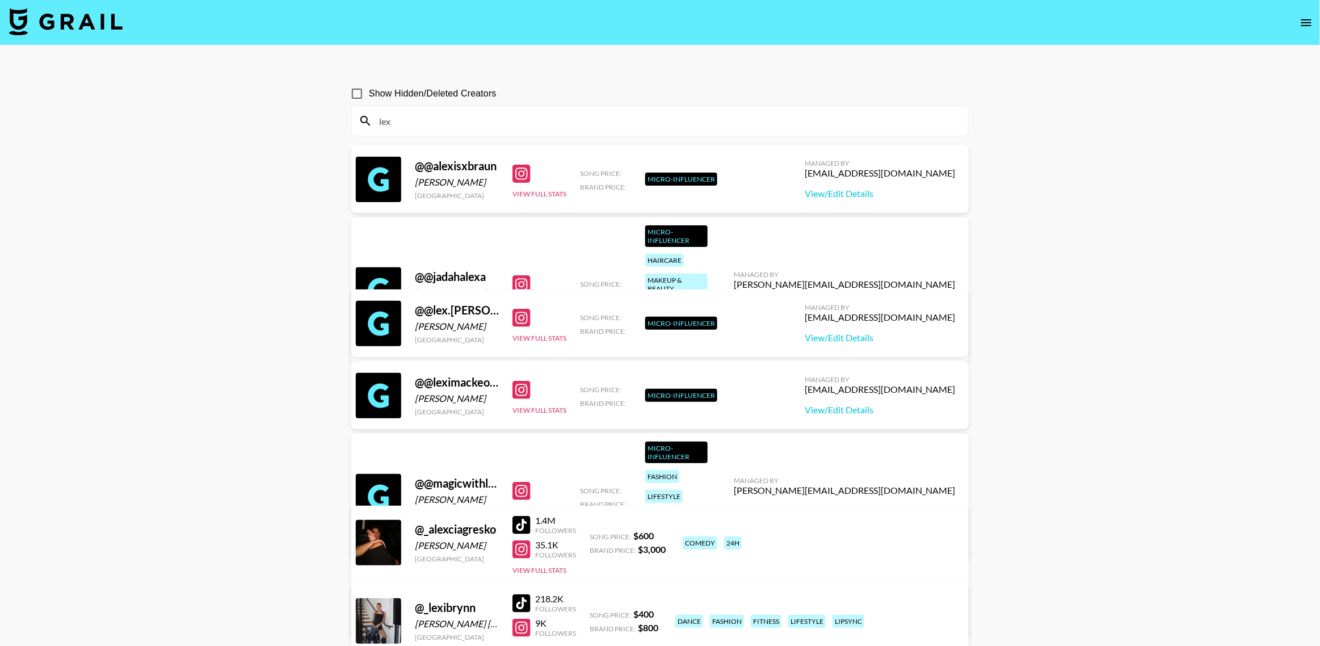
click at [421, 129] on input "lex" at bounding box center [666, 121] width 589 height 18
click at [420, 129] on input "lex" at bounding box center [666, 121] width 589 height 18
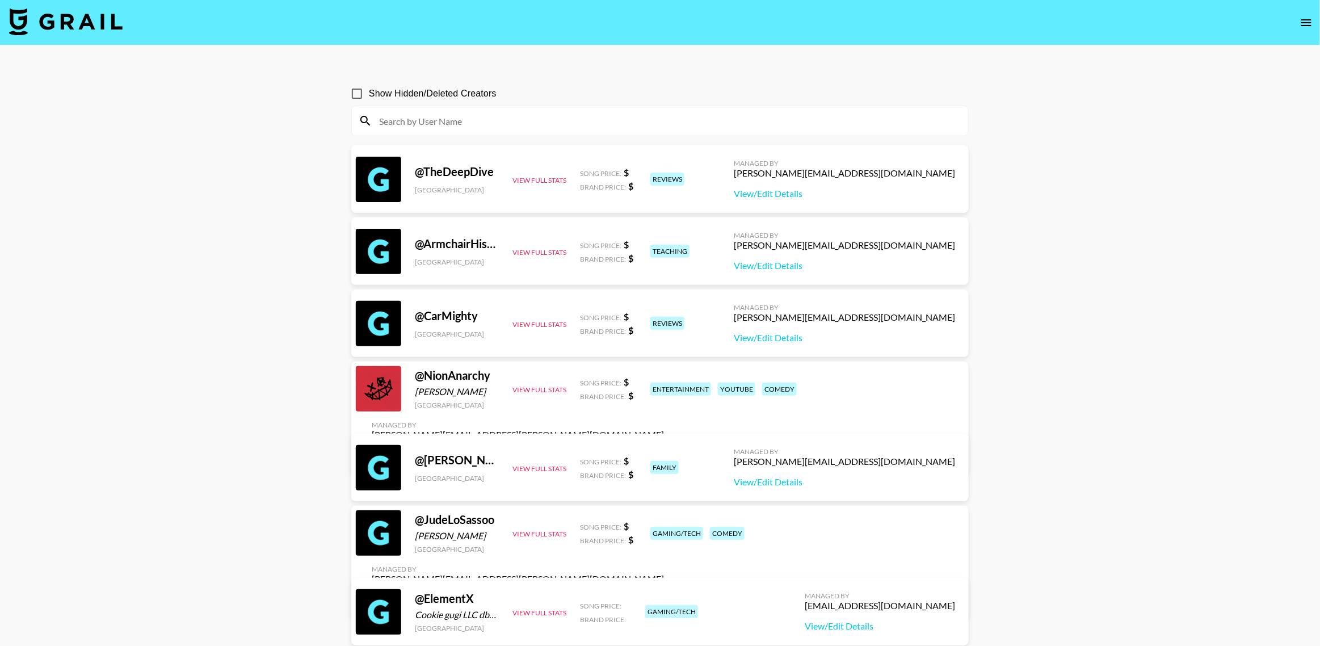
paste input "thebuffunicornn"
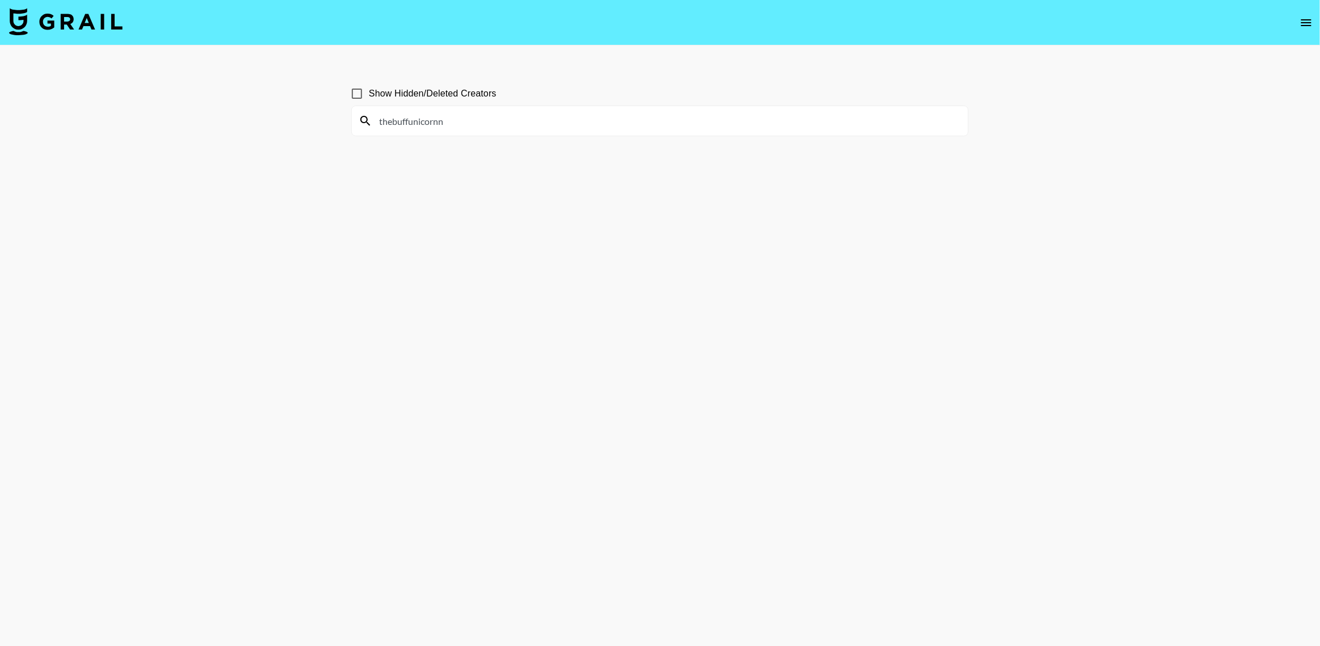
type input "thebuffunicornn"
click at [356, 94] on input "Show Hidden/Deleted Creators" at bounding box center [357, 94] width 24 height 24
checkbox input "false"
click at [469, 123] on input "thebuffunicornn" at bounding box center [666, 121] width 589 height 18
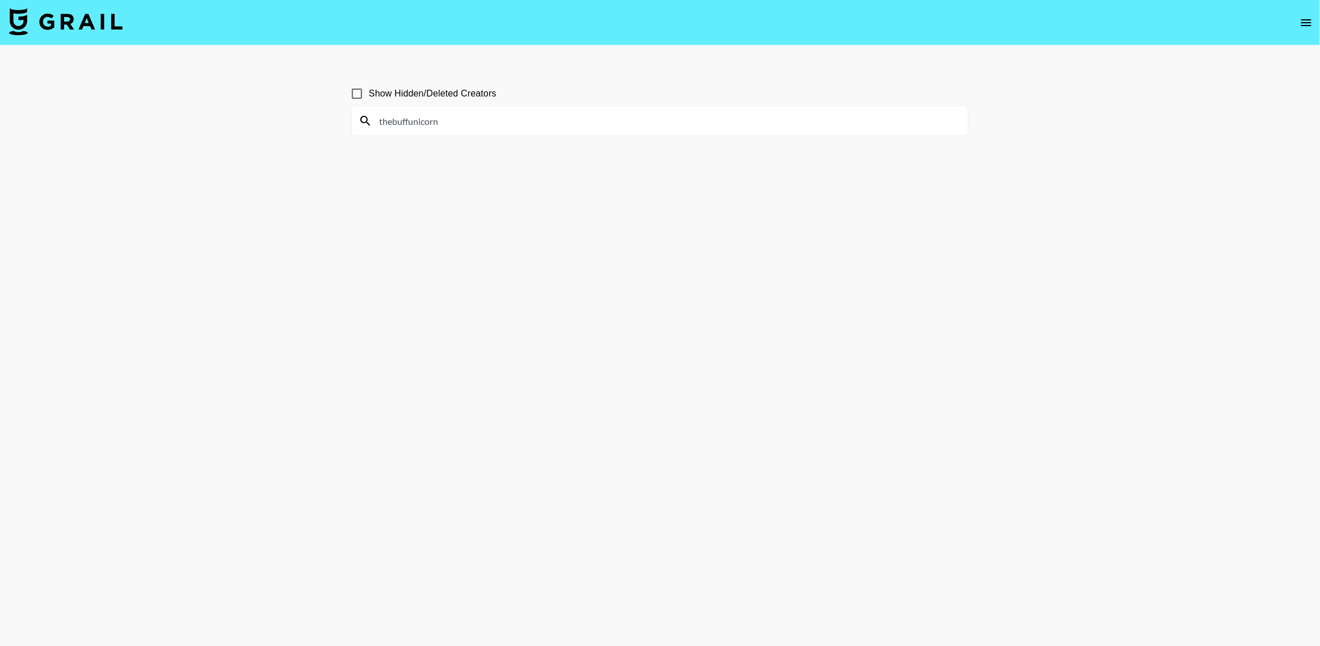
click at [389, 120] on input "thebuffunicorn" at bounding box center [666, 121] width 589 height 18
type input "ebuffunicorn"
click at [418, 132] on div "ebuffunicorn" at bounding box center [660, 121] width 616 height 30
click at [421, 127] on input "ebuffunicorn" at bounding box center [666, 121] width 589 height 18
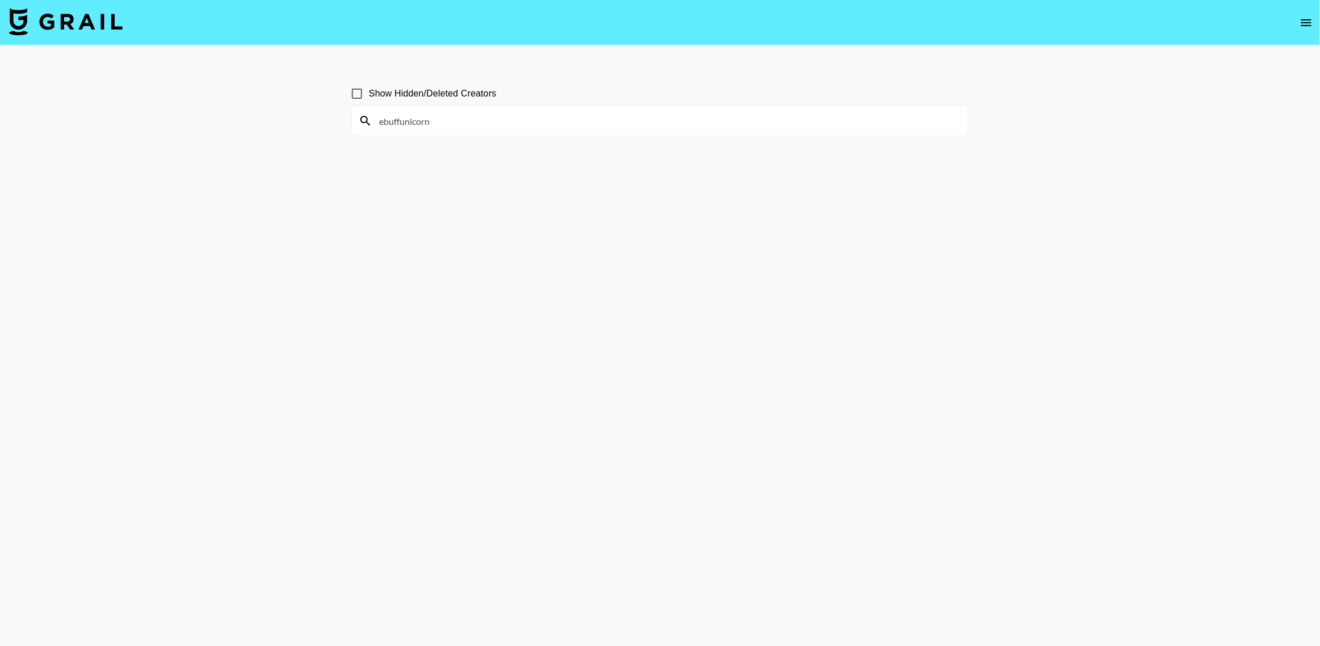
click at [421, 127] on input "ebuffunicorn" at bounding box center [666, 121] width 589 height 18
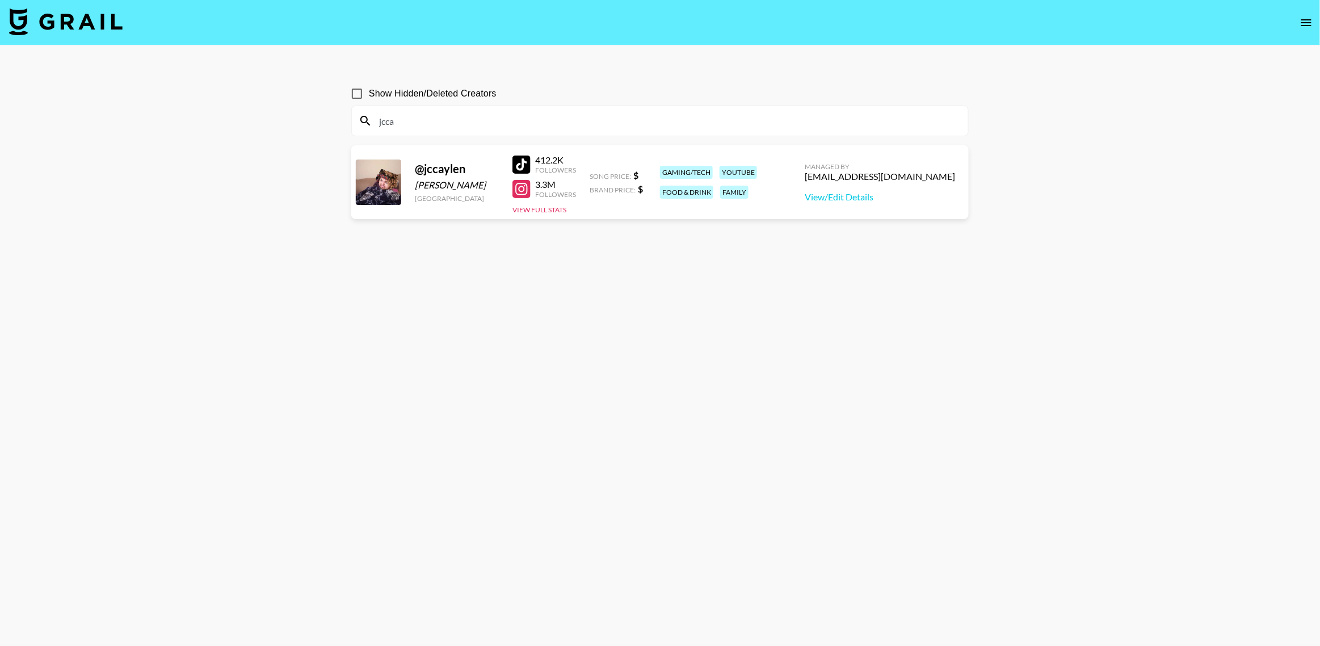
type input "jcca"
click at [892, 175] on div "[EMAIL_ADDRESS][DOMAIN_NAME]" at bounding box center [880, 176] width 150 height 11
copy div "[EMAIL_ADDRESS][DOMAIN_NAME]"
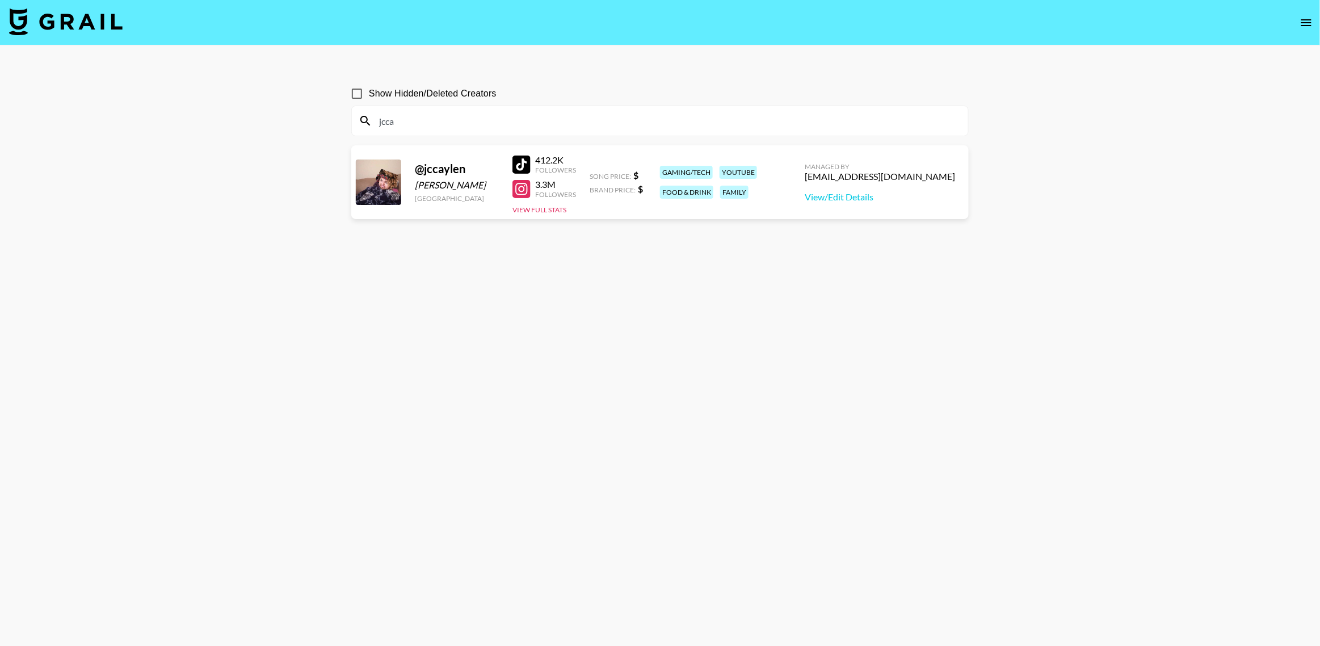
click at [401, 124] on input "jcca" at bounding box center [666, 121] width 589 height 18
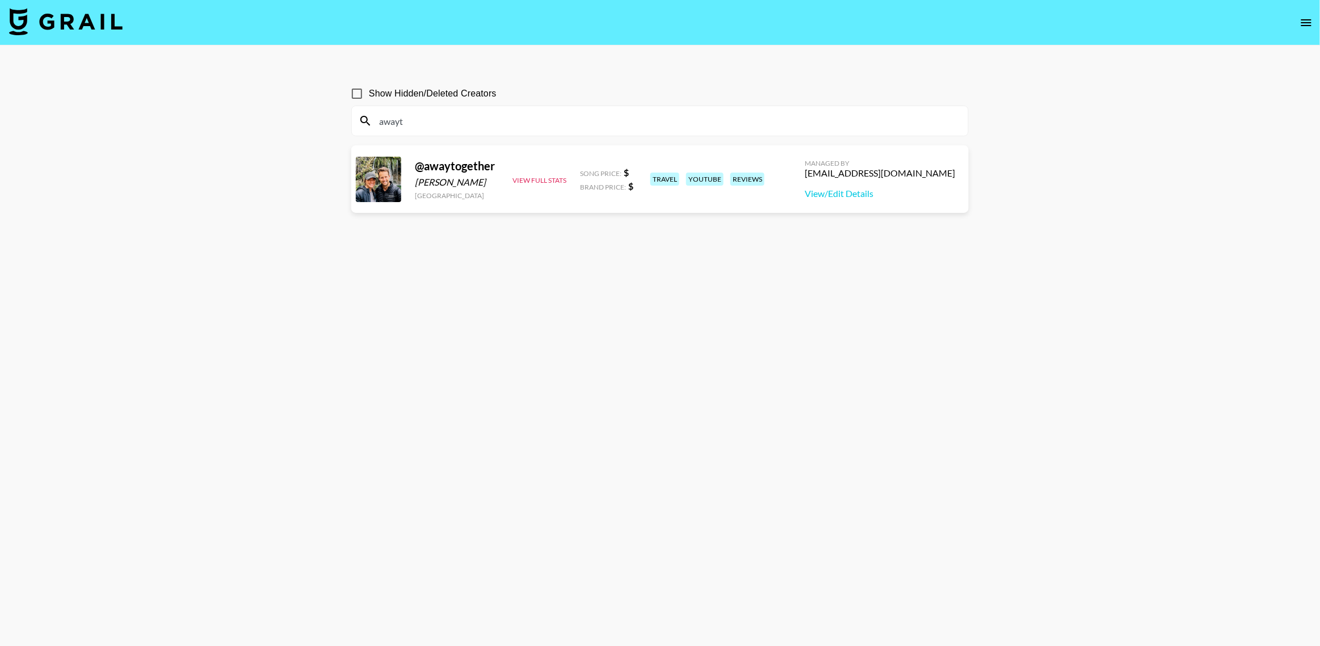
type input "awayt"
click at [419, 118] on input "awayt" at bounding box center [666, 121] width 589 height 18
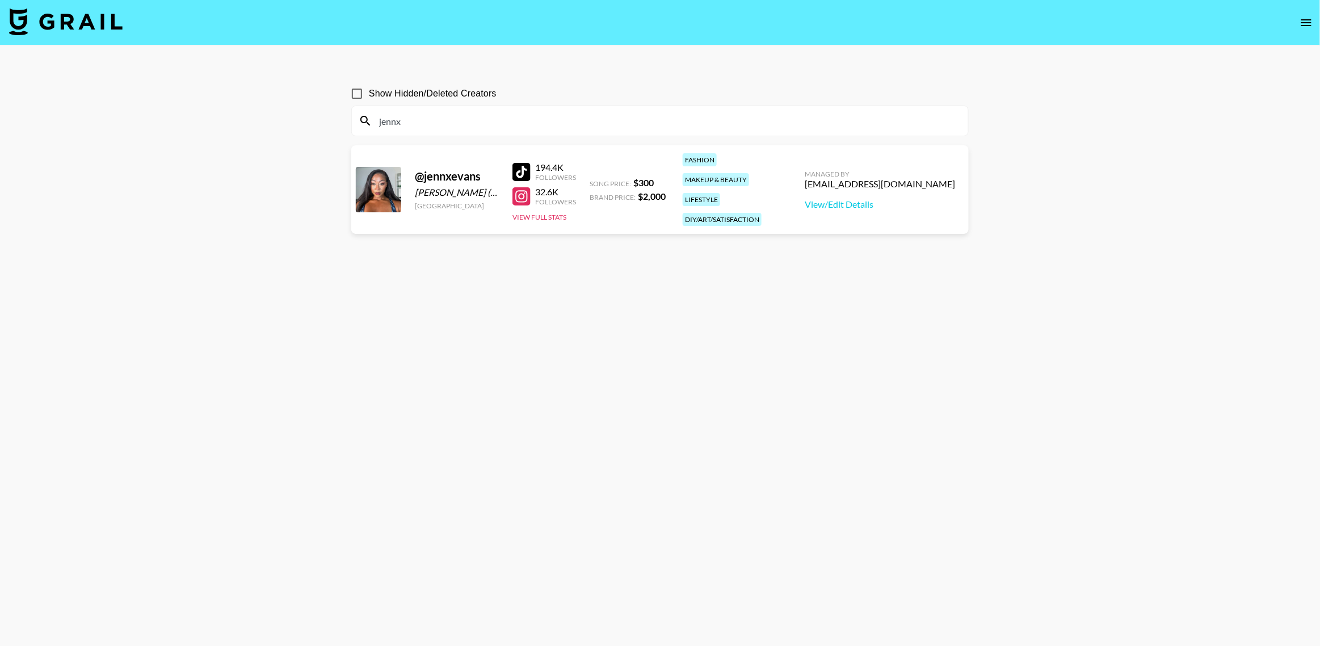
type input "jennx"
click at [904, 178] on div "[EMAIL_ADDRESS][DOMAIN_NAME]" at bounding box center [880, 183] width 150 height 11
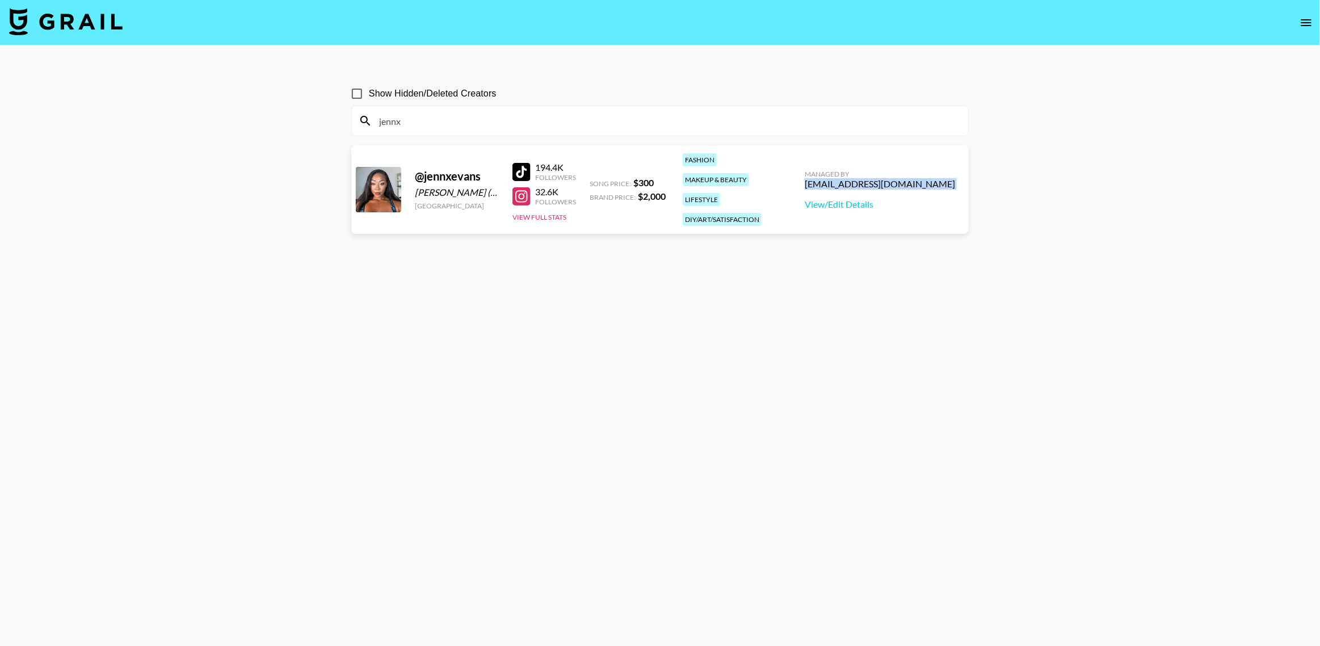
copy div "[EMAIL_ADDRESS][DOMAIN_NAME]"
click at [71, 22] on img at bounding box center [66, 21] width 114 height 27
